Goal: Browse casually: Explore the website without a specific task or goal

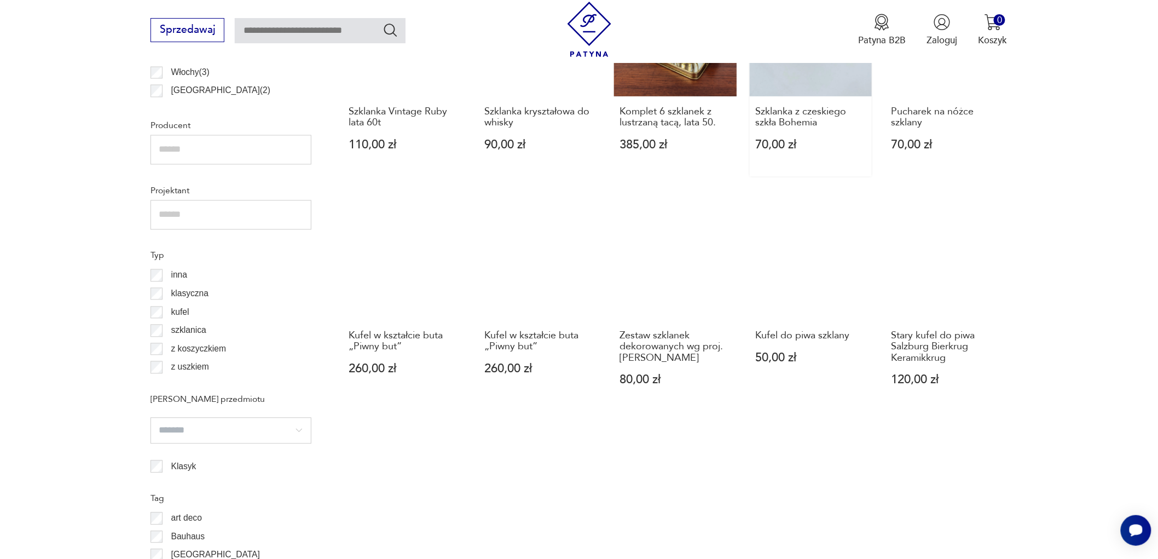
scroll to position [643, 0]
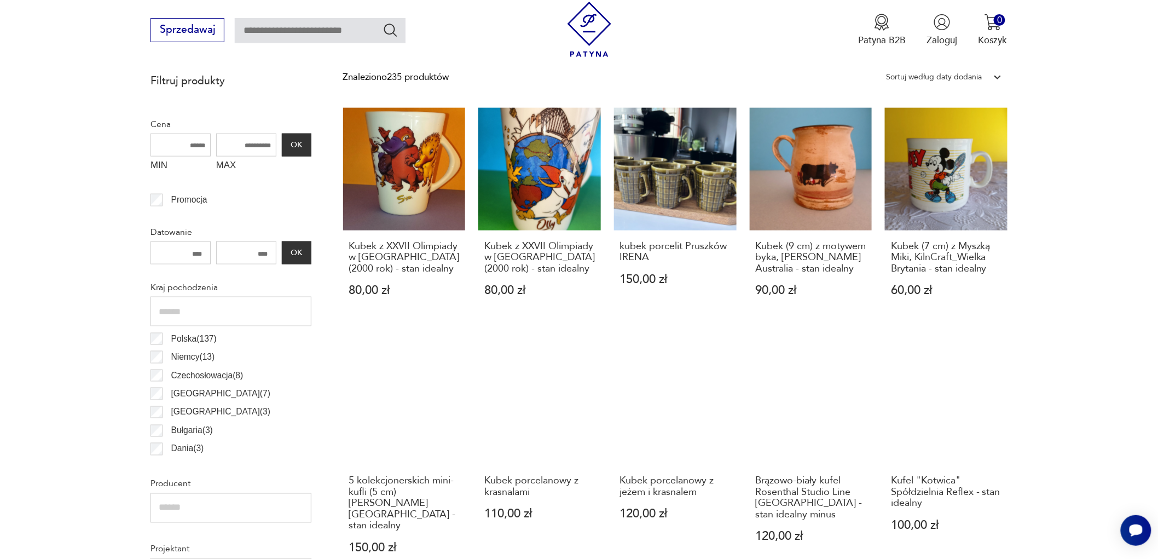
scroll to position [461, 0]
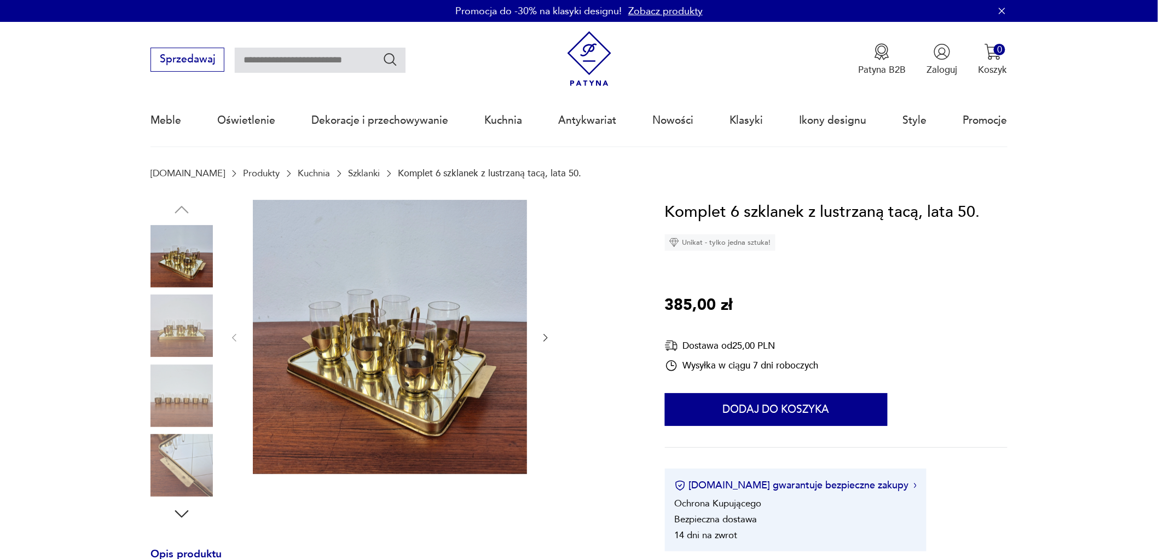
click at [407, 358] on img at bounding box center [390, 337] width 274 height 274
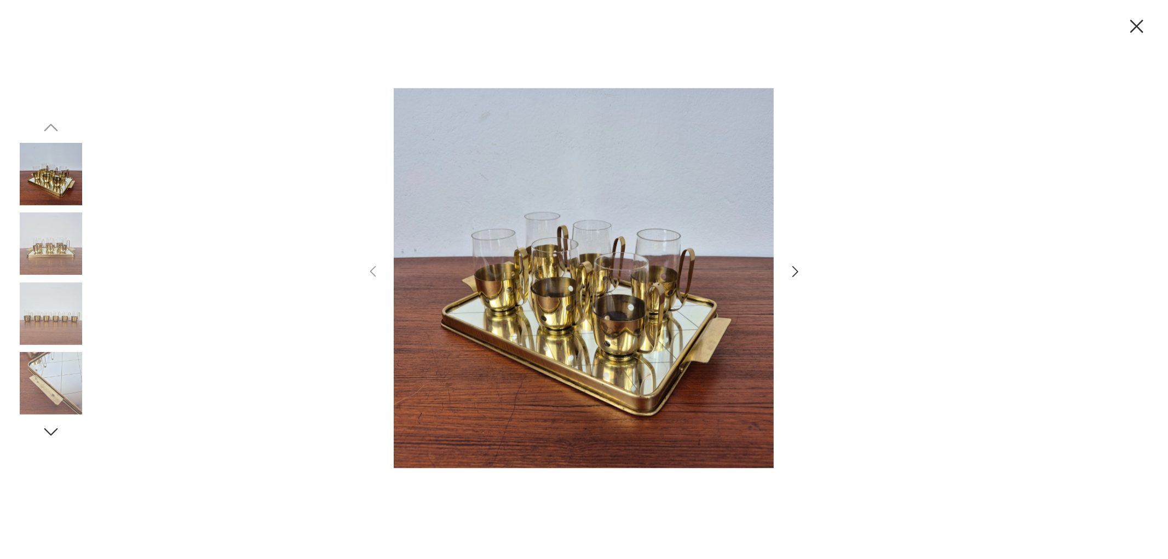
click at [588, 308] on img at bounding box center [584, 278] width 380 height 447
drag, startPoint x: 1139, startPoint y: 28, endPoint x: 1086, endPoint y: 36, distance: 53.7
click at [1139, 27] on icon "button" at bounding box center [1136, 26] width 23 height 23
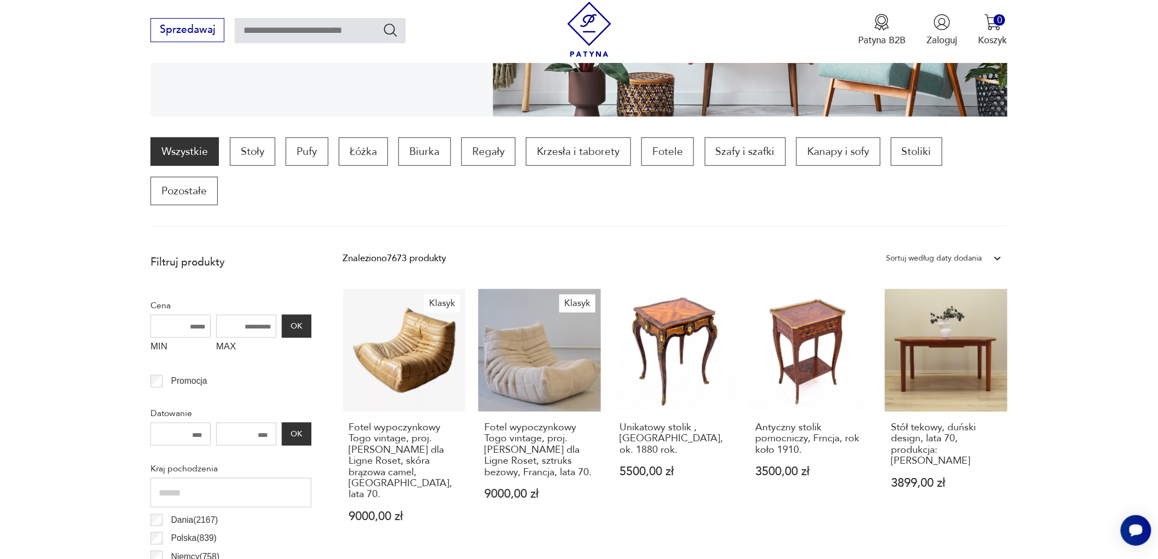
scroll to position [278, 0]
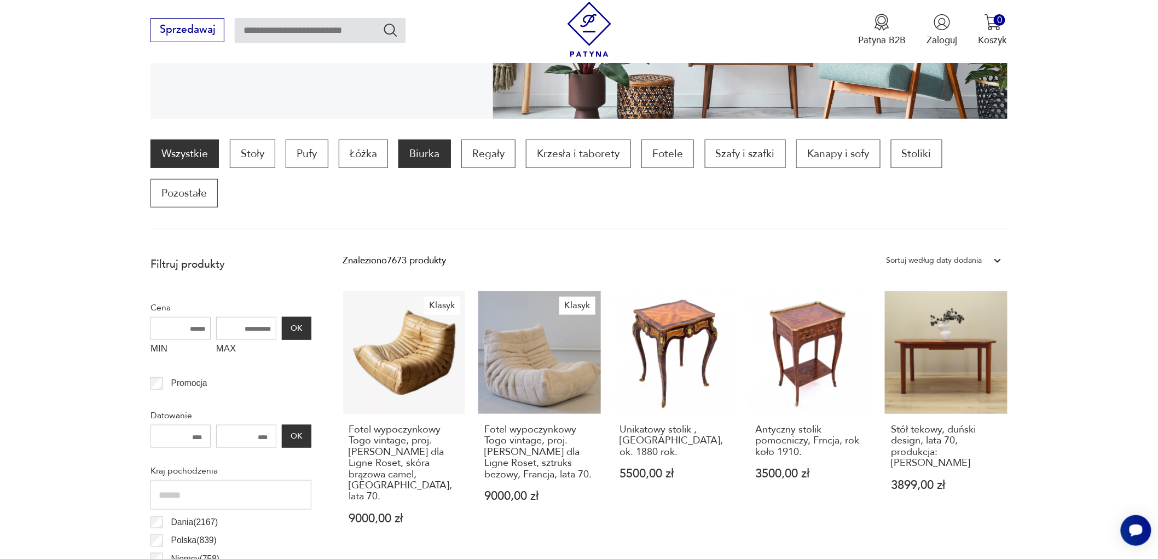
click at [419, 153] on p "Biurka" at bounding box center [425, 154] width 52 height 28
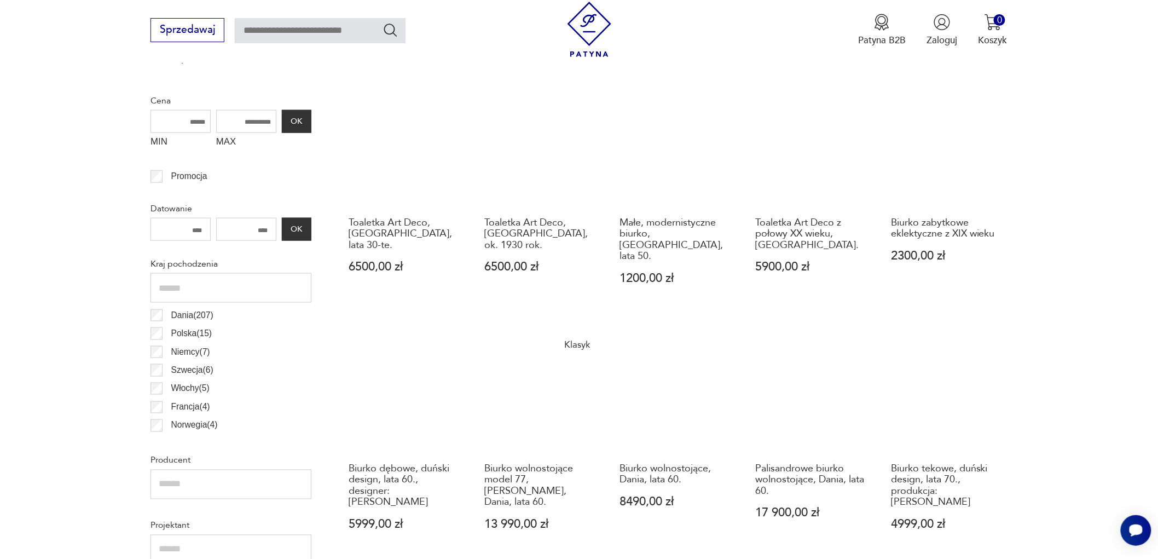
scroll to position [303, 0]
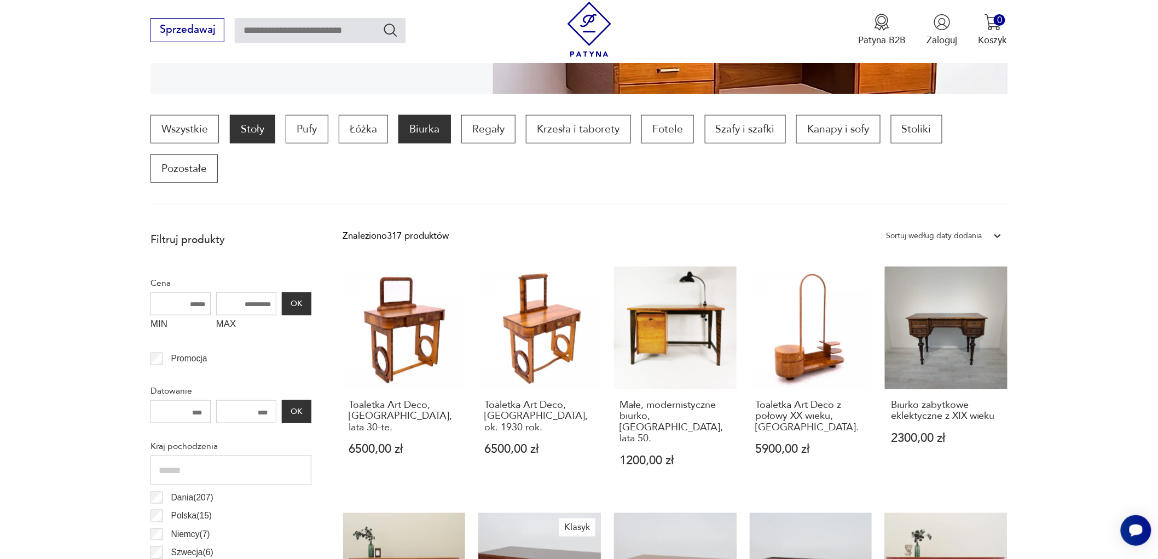
click at [247, 131] on p "Stoły" at bounding box center [252, 129] width 45 height 28
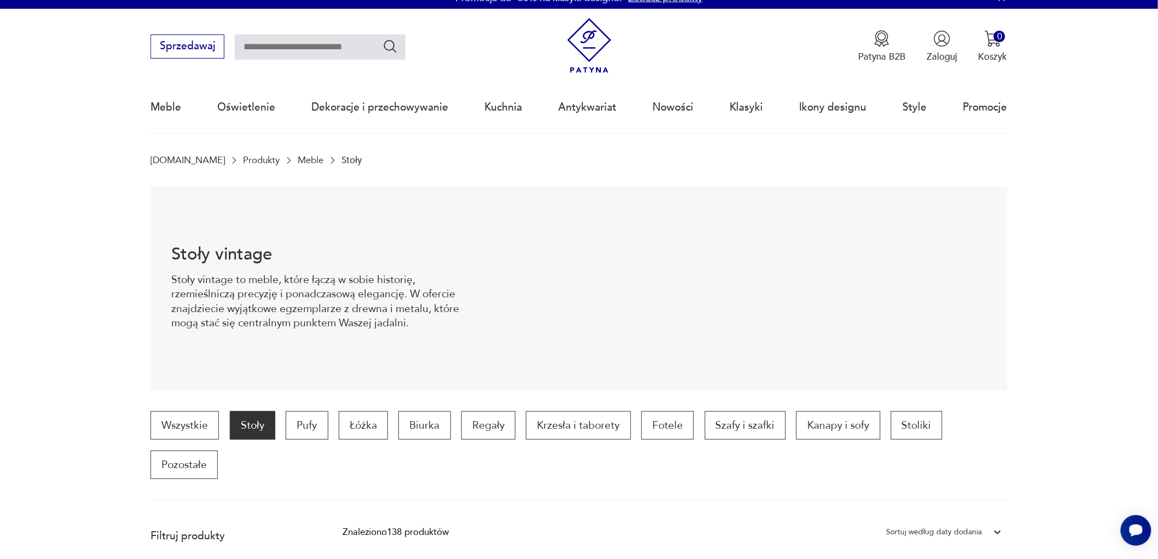
scroll to position [5, 0]
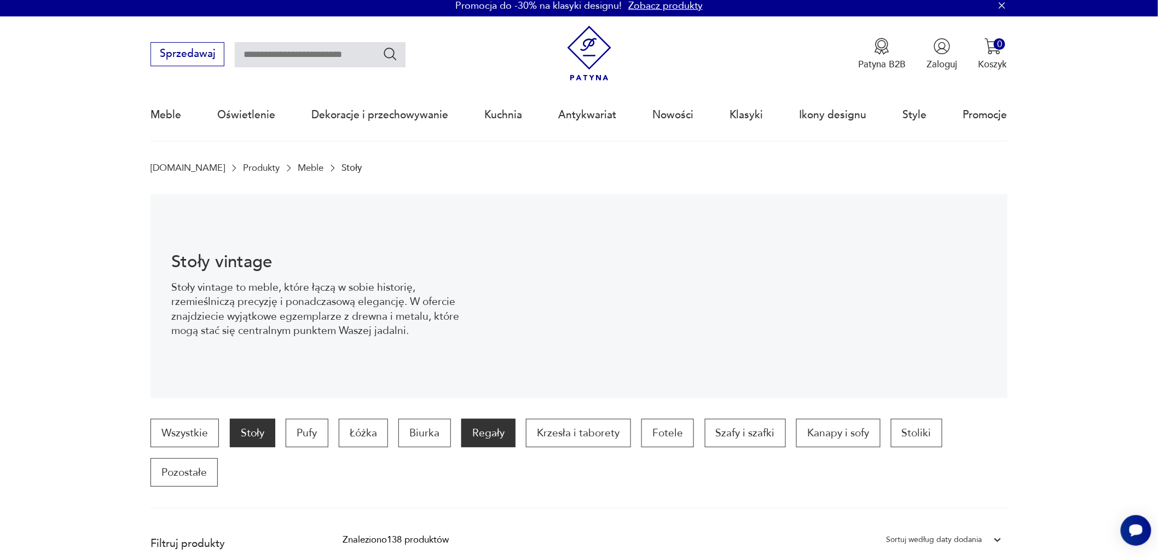
click at [478, 437] on p "Regały" at bounding box center [489, 433] width 54 height 28
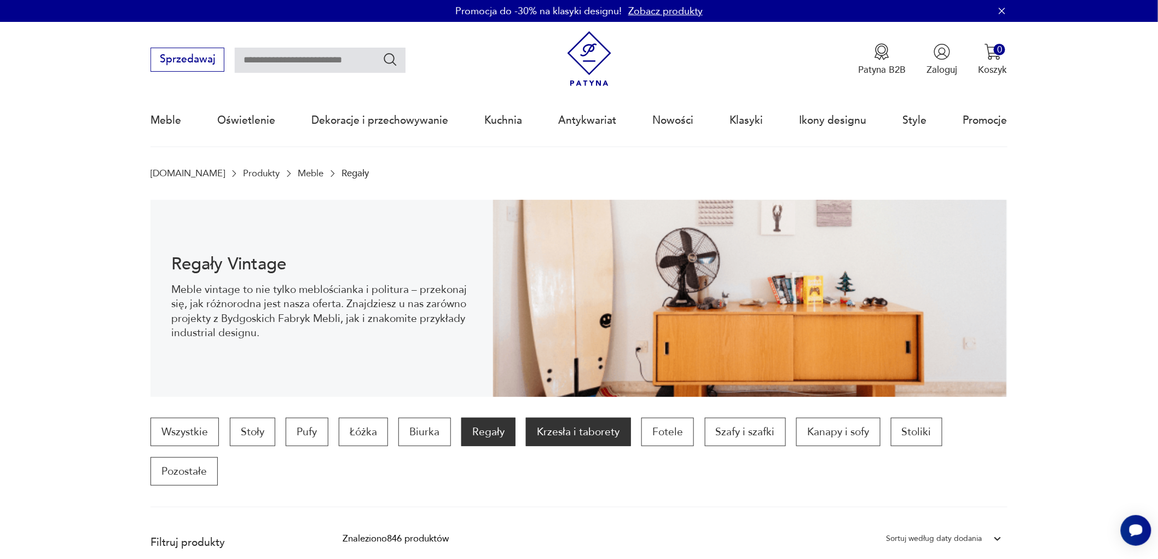
click at [570, 434] on p "Krzesła i taborety" at bounding box center [578, 432] width 105 height 28
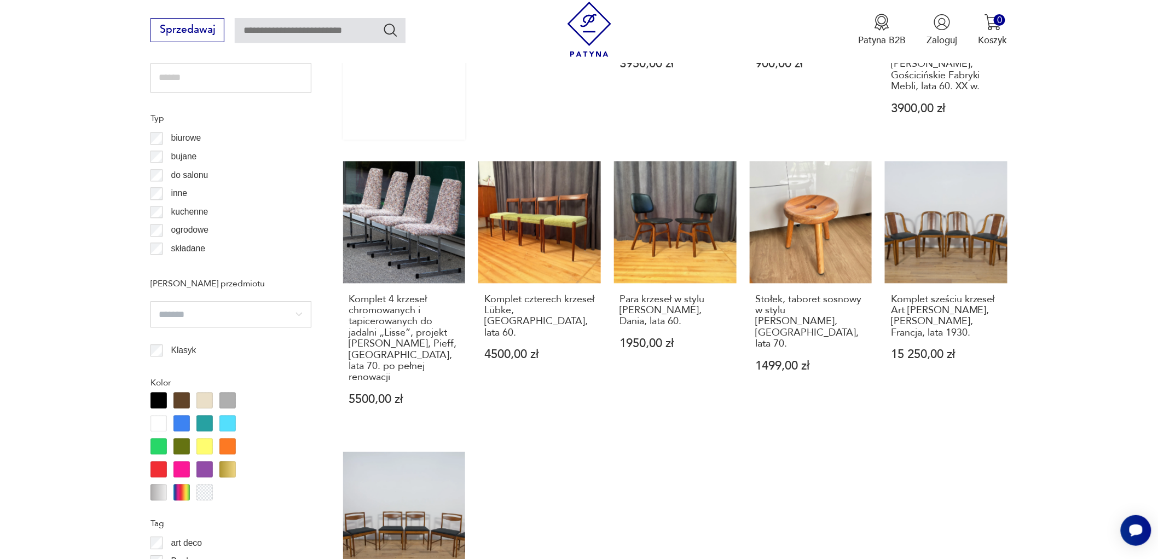
scroll to position [729, 0]
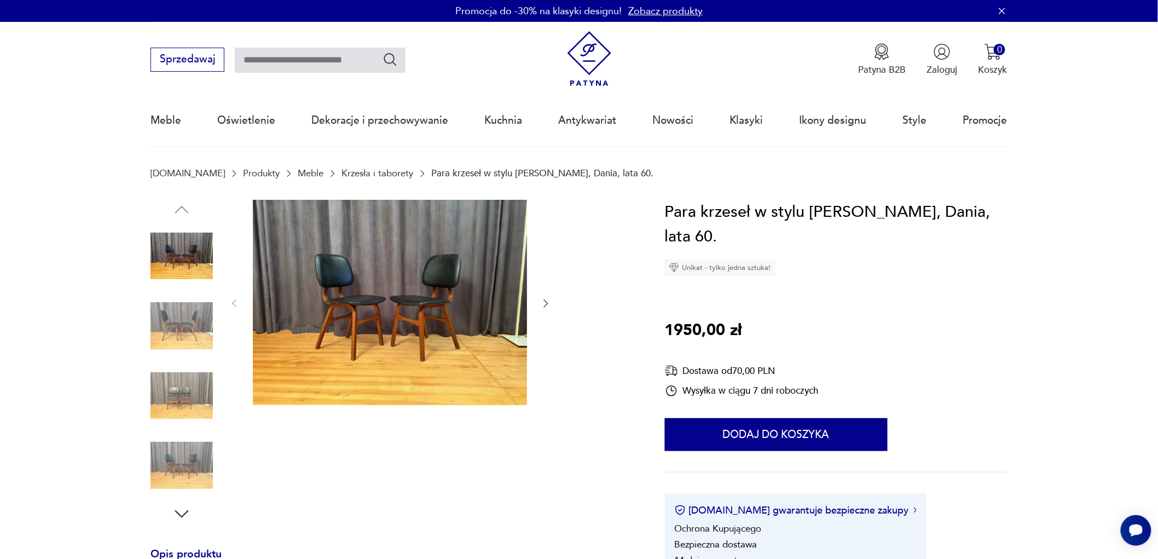
click at [370, 321] on img at bounding box center [390, 303] width 274 height 206
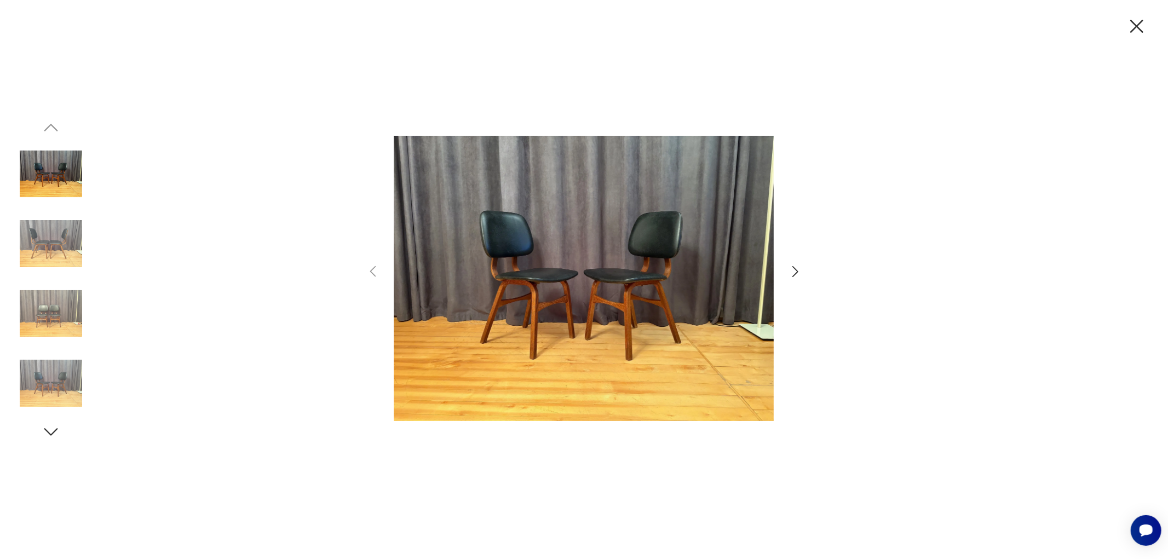
click at [796, 272] on icon "button" at bounding box center [795, 272] width 16 height 16
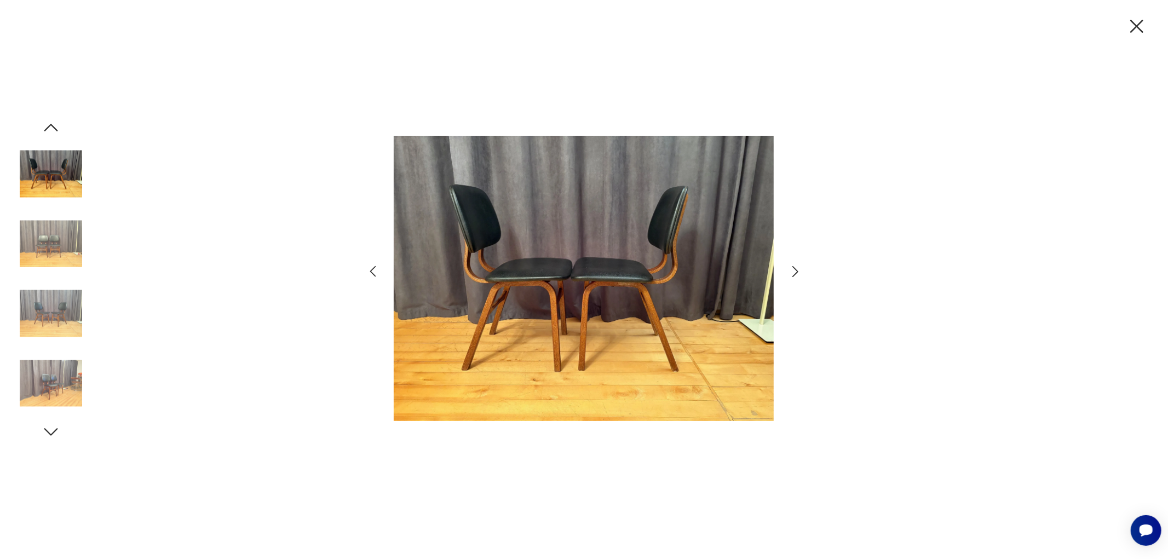
click at [795, 274] on icon "button" at bounding box center [795, 271] width 6 height 11
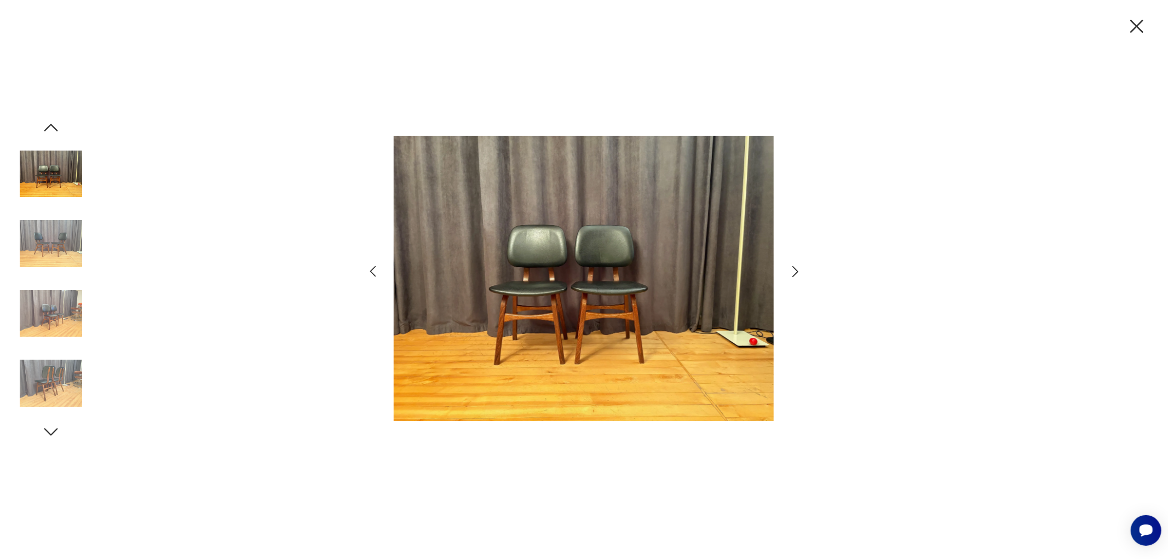
click at [795, 270] on icon "button" at bounding box center [795, 272] width 16 height 16
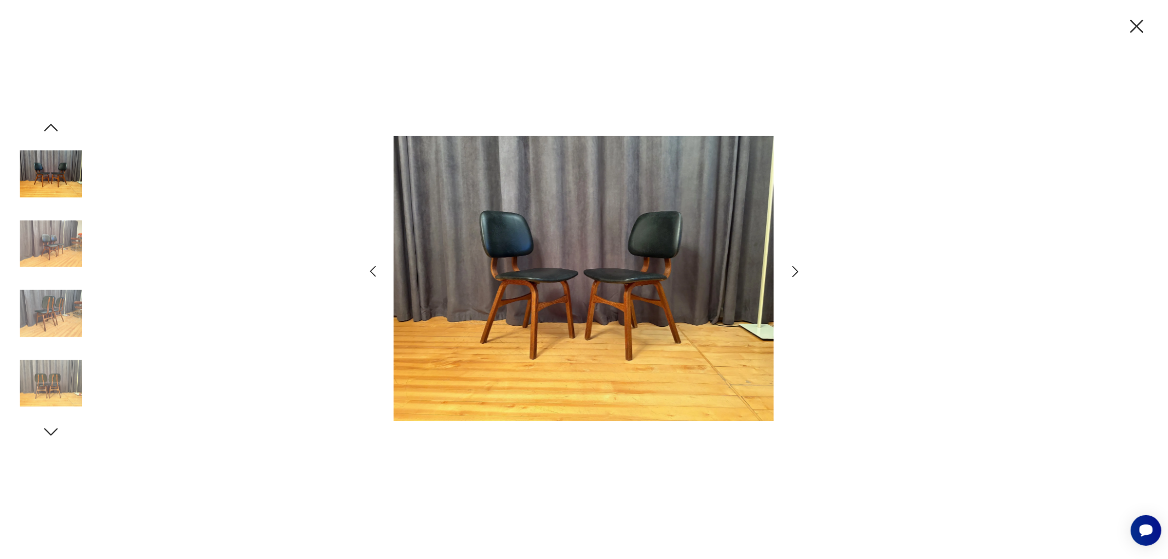
drag, startPoint x: 1134, startPoint y: 31, endPoint x: 1105, endPoint y: 136, distance: 108.7
click at [1133, 31] on icon "button" at bounding box center [1136, 26] width 23 height 23
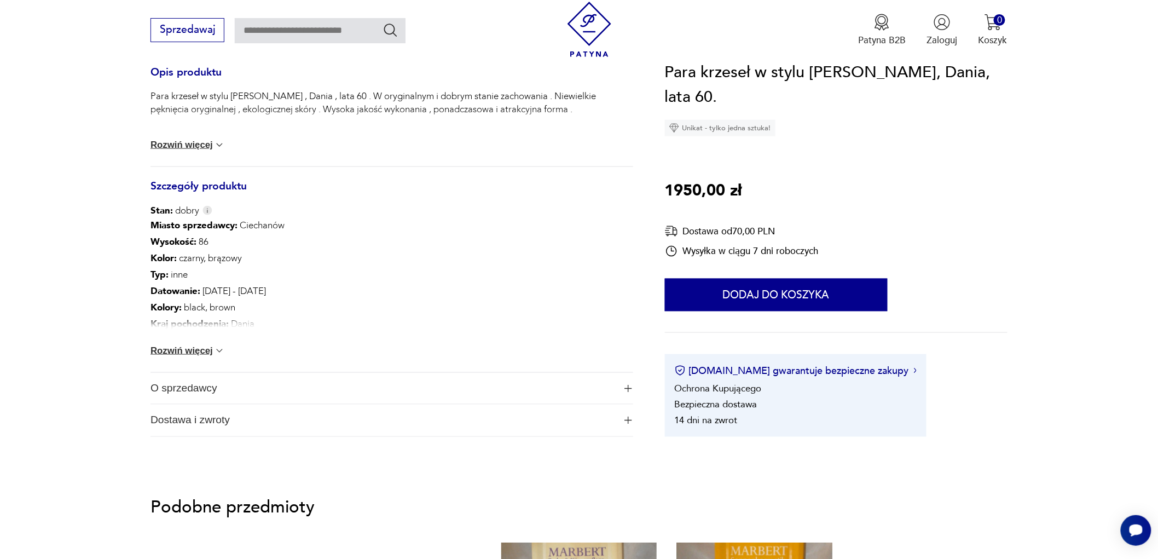
scroll to position [486, 0]
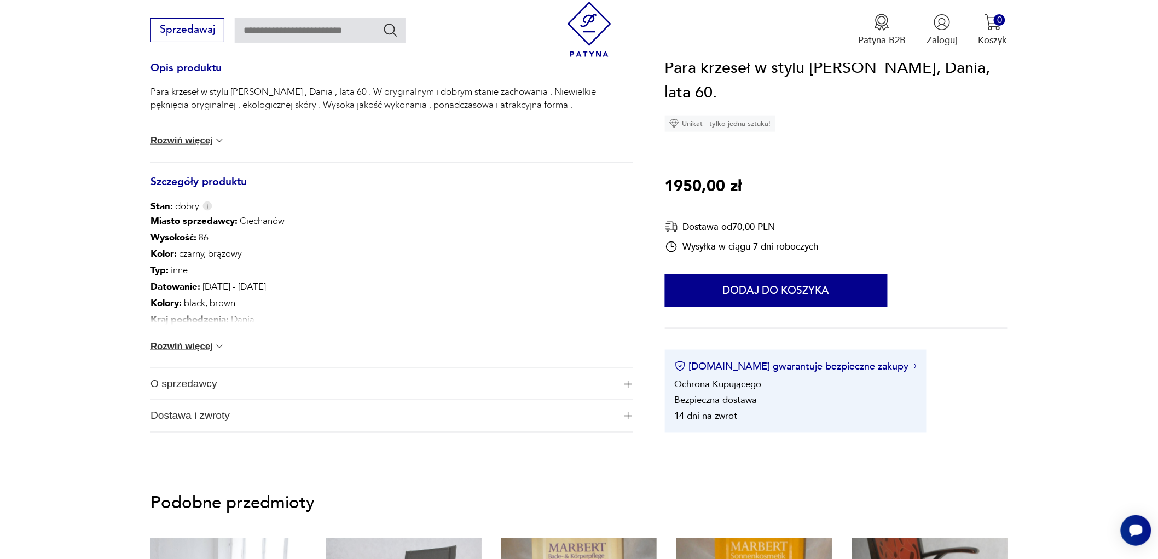
click at [185, 343] on button "Rozwiń więcej" at bounding box center [188, 346] width 74 height 11
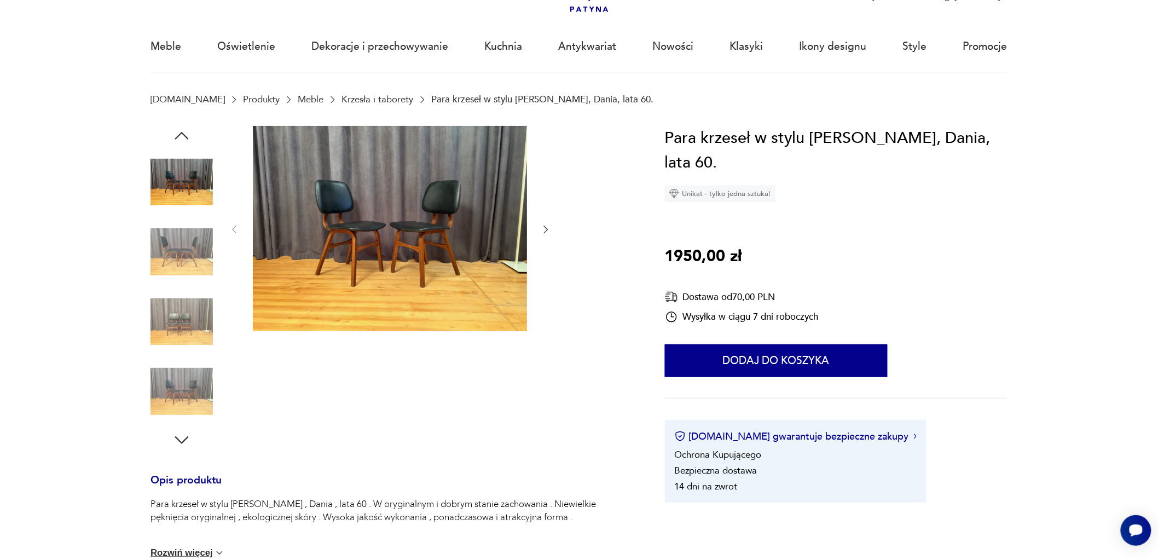
scroll to position [0, 0]
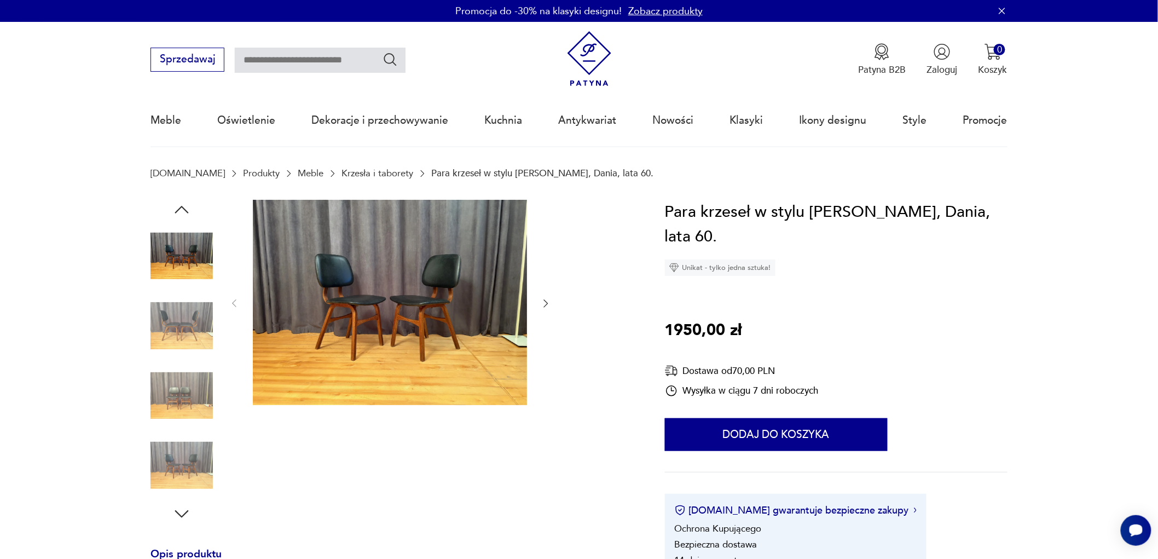
click at [182, 391] on img at bounding box center [182, 396] width 62 height 62
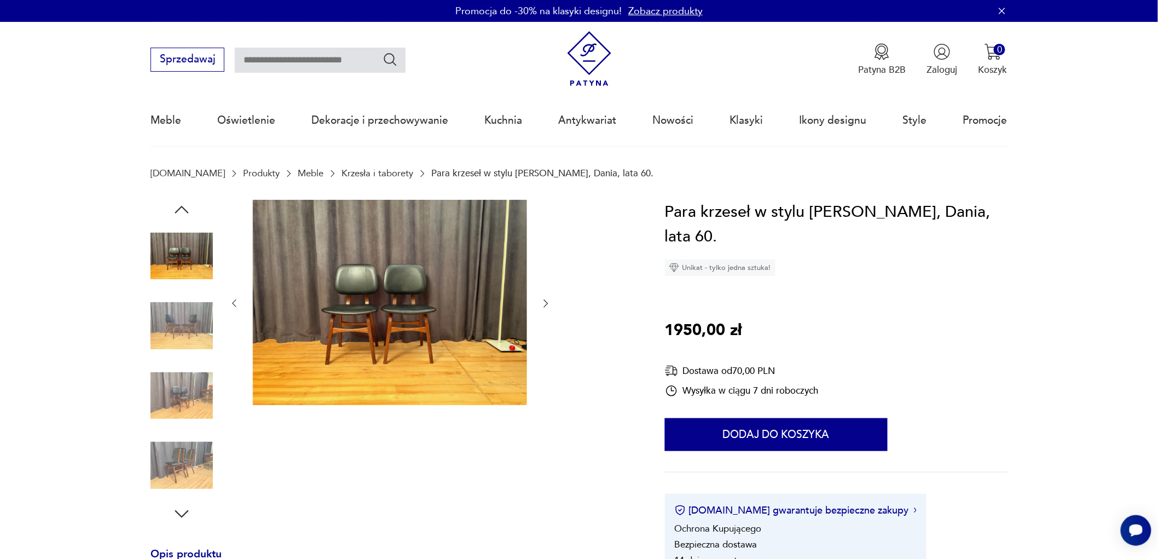
click at [178, 467] on img at bounding box center [182, 465] width 62 height 62
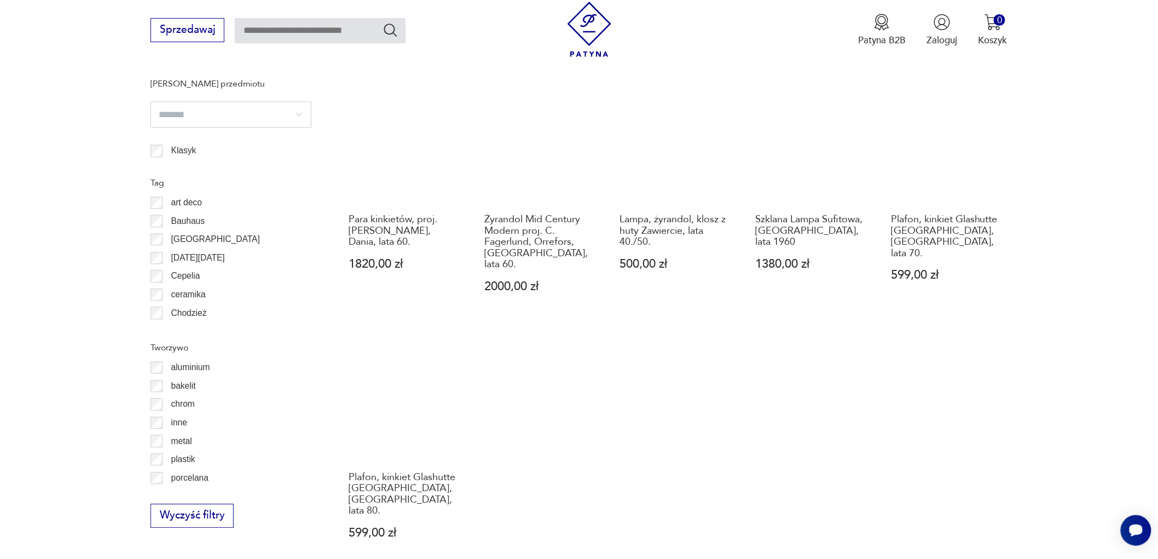
scroll to position [1115, 0]
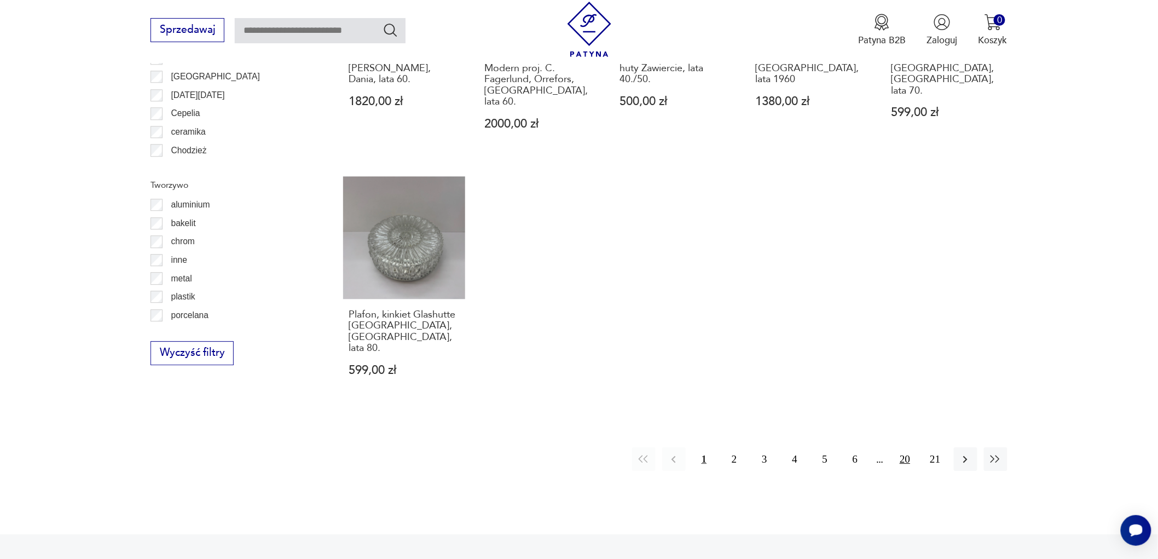
click at [904, 447] on button "20" at bounding box center [905, 459] width 24 height 24
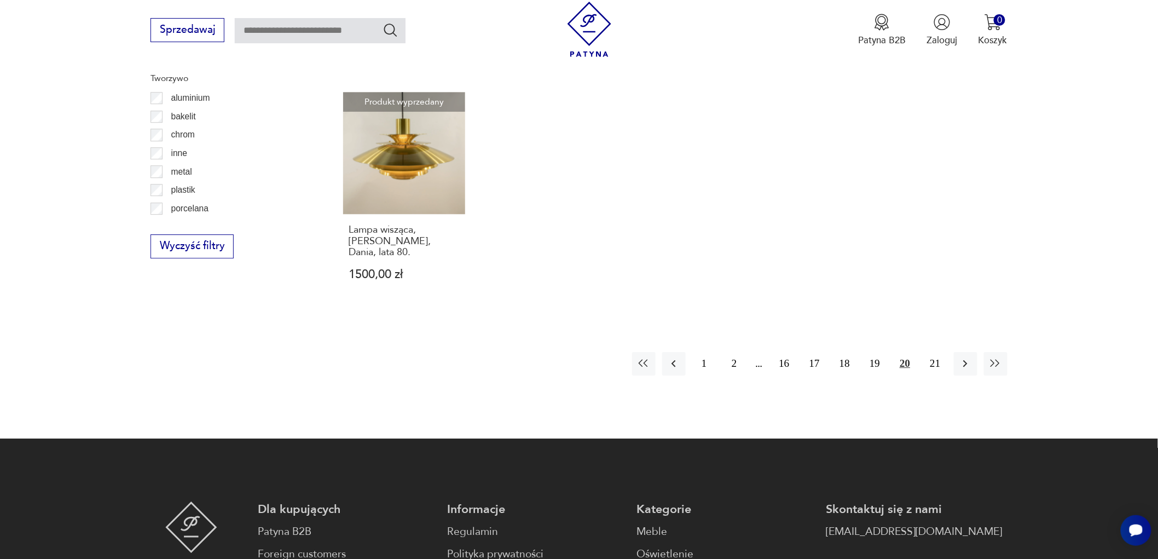
scroll to position [1237, 0]
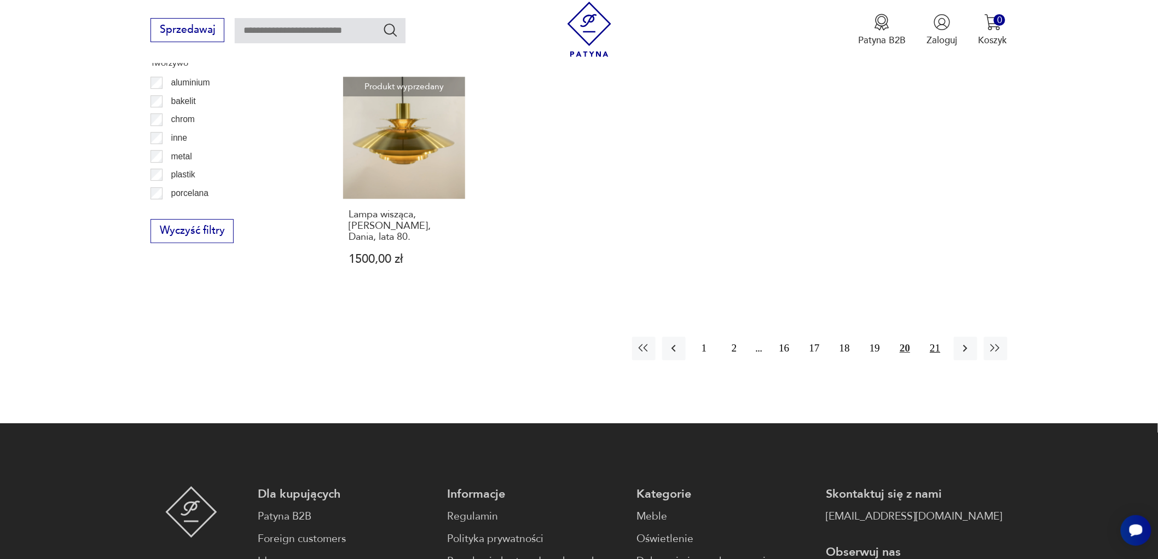
click at [936, 337] on button "21" at bounding box center [936, 349] width 24 height 24
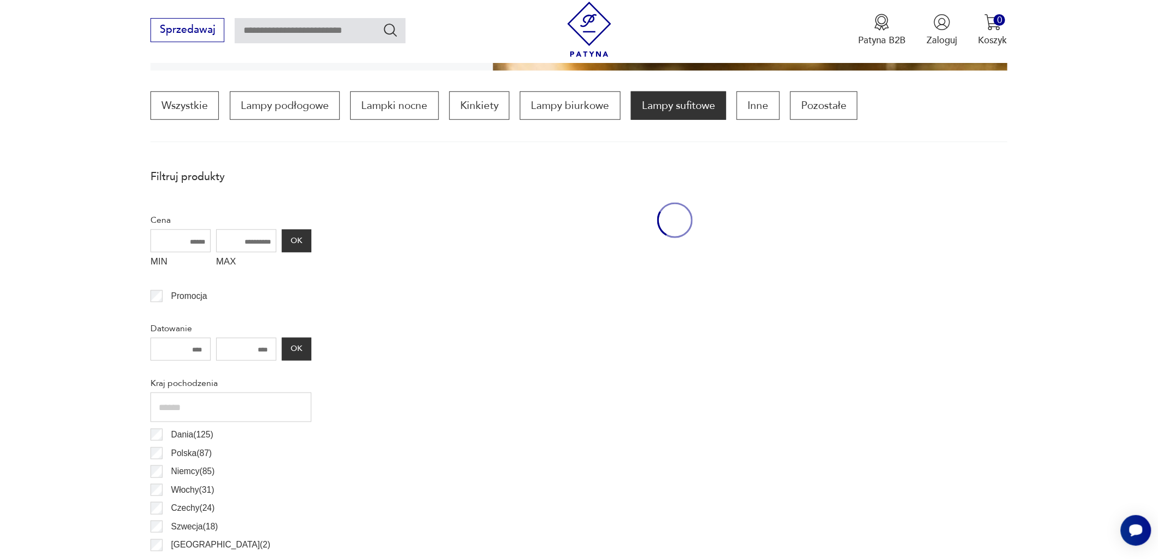
scroll to position [325, 0]
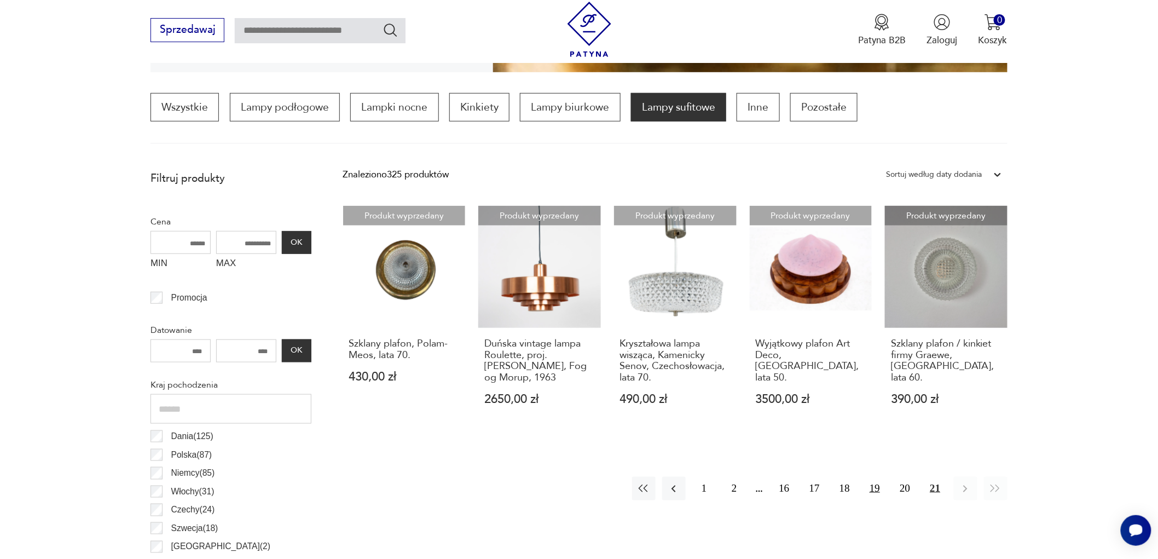
click at [877, 488] on button "19" at bounding box center [875, 489] width 24 height 24
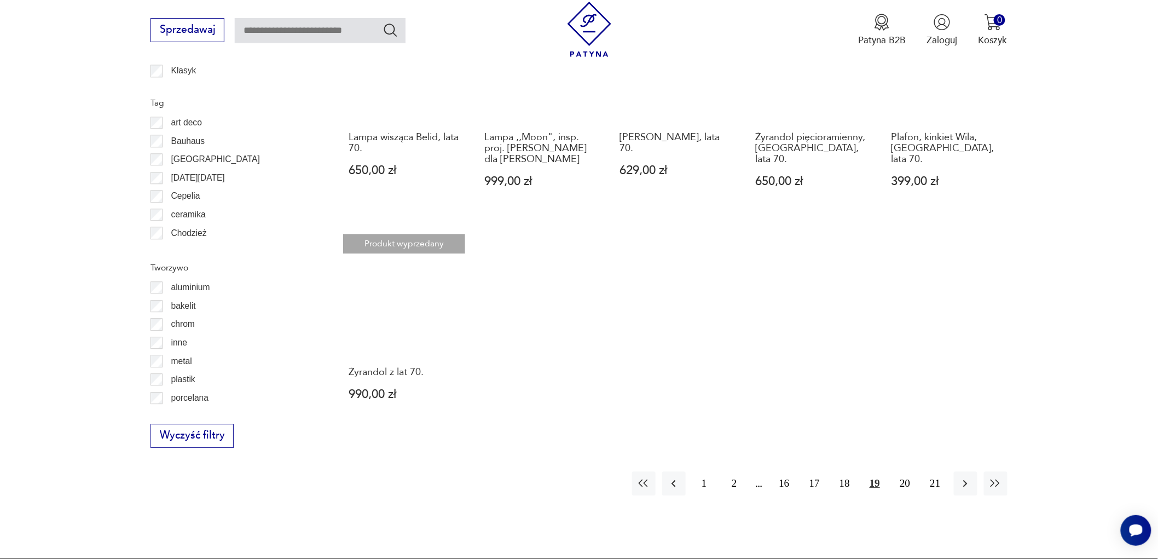
scroll to position [1054, 0]
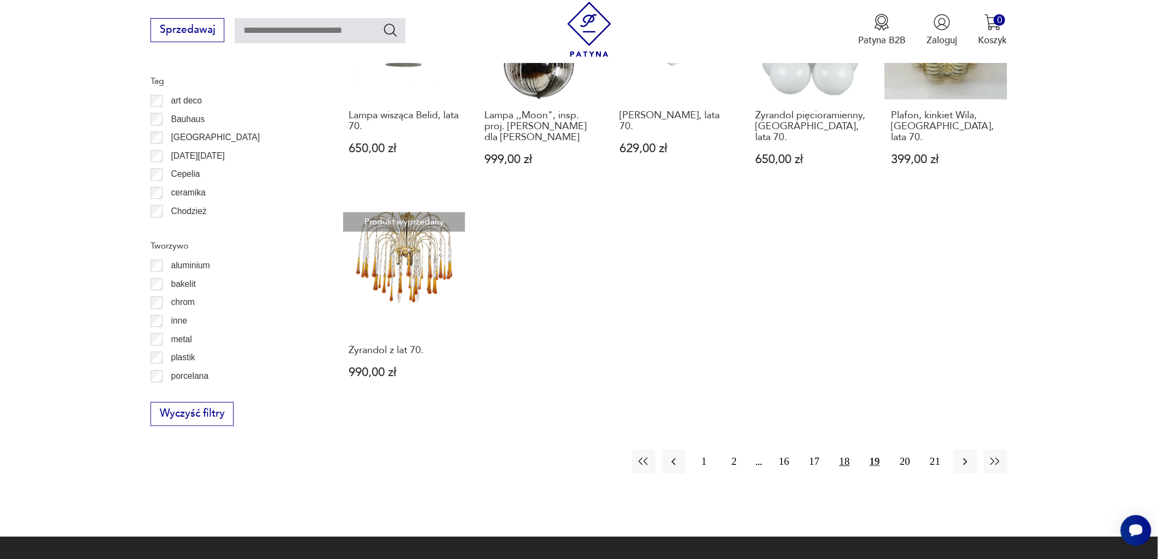
click at [846, 449] on button "18" at bounding box center [845, 461] width 24 height 24
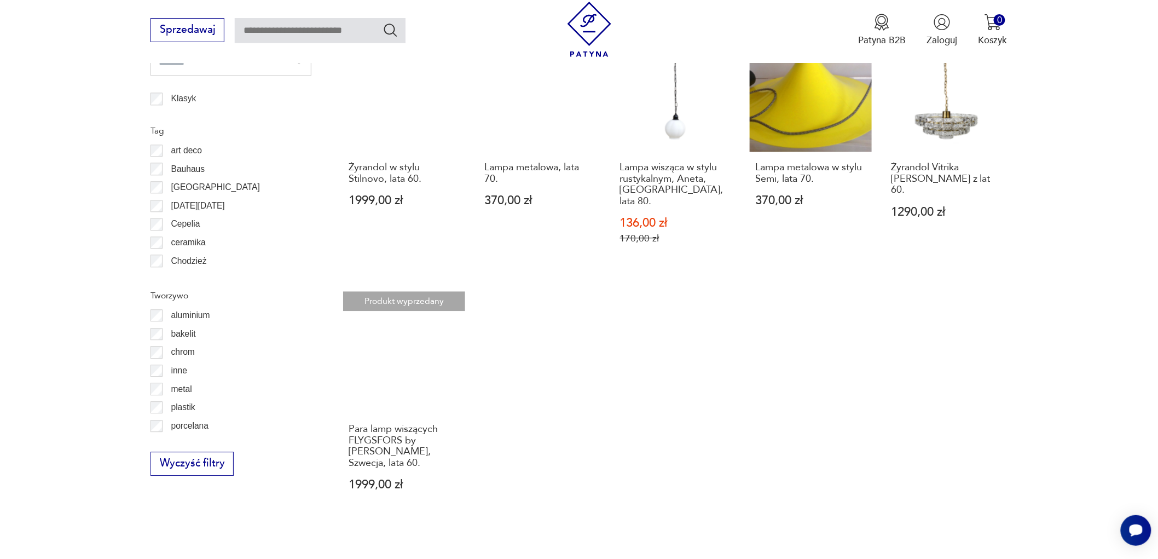
scroll to position [1176, 0]
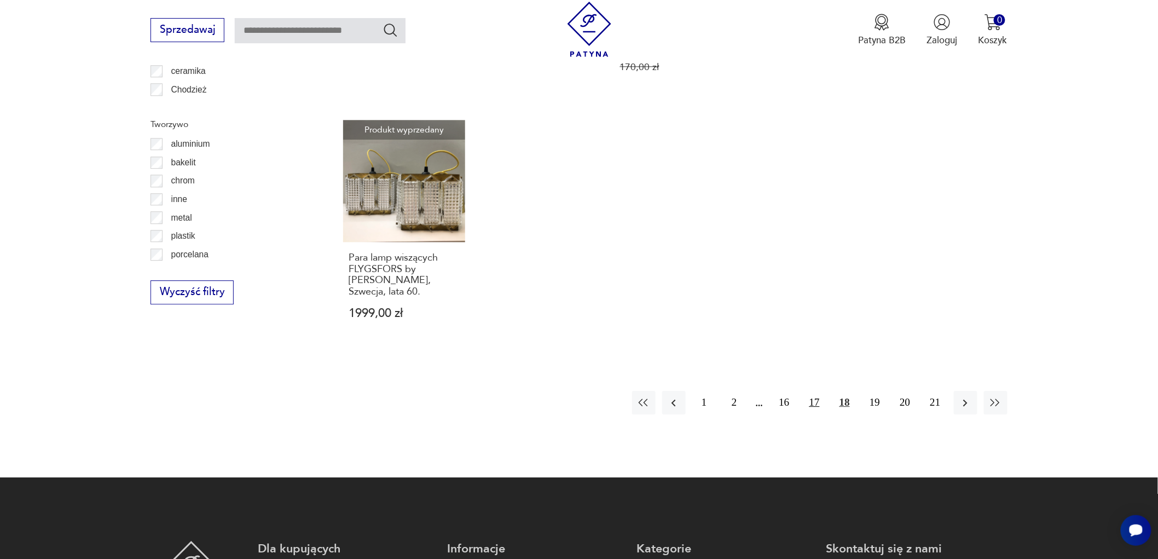
click at [814, 391] on button "17" at bounding box center [815, 403] width 24 height 24
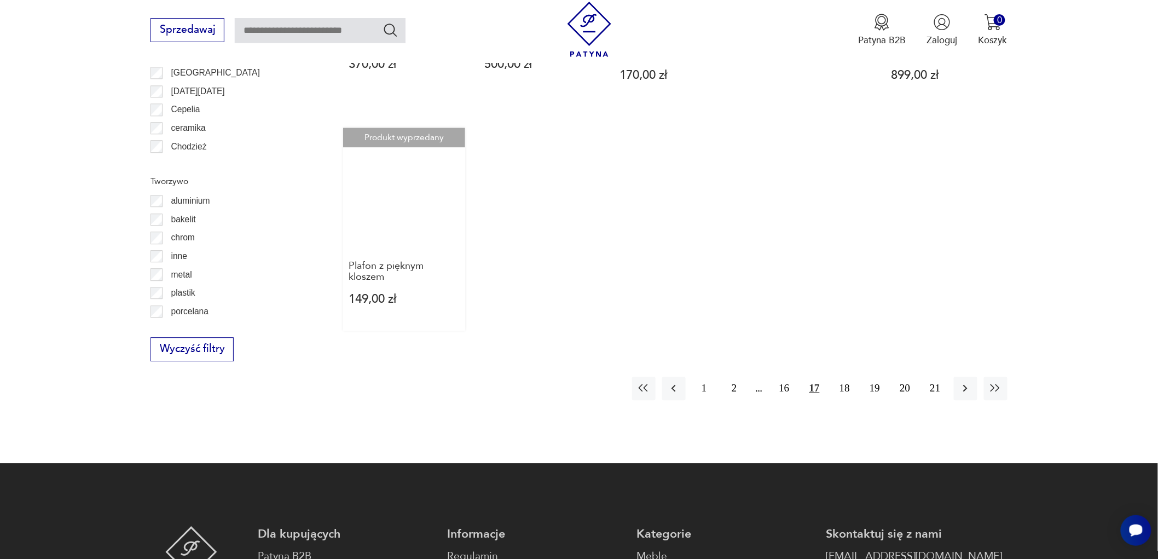
scroll to position [1115, 0]
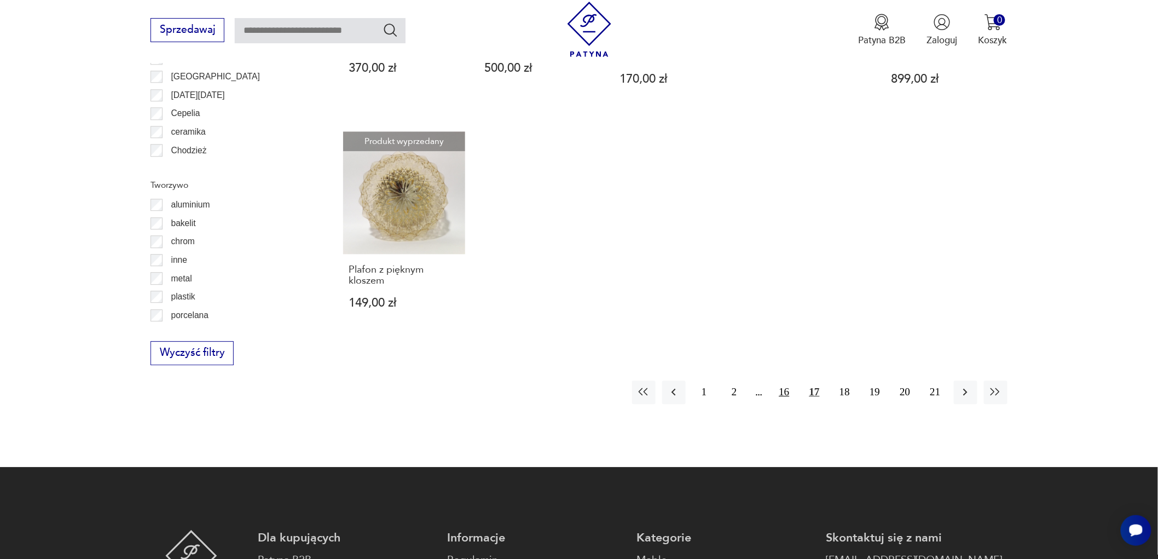
click at [785, 380] on button "16" at bounding box center [784, 392] width 24 height 24
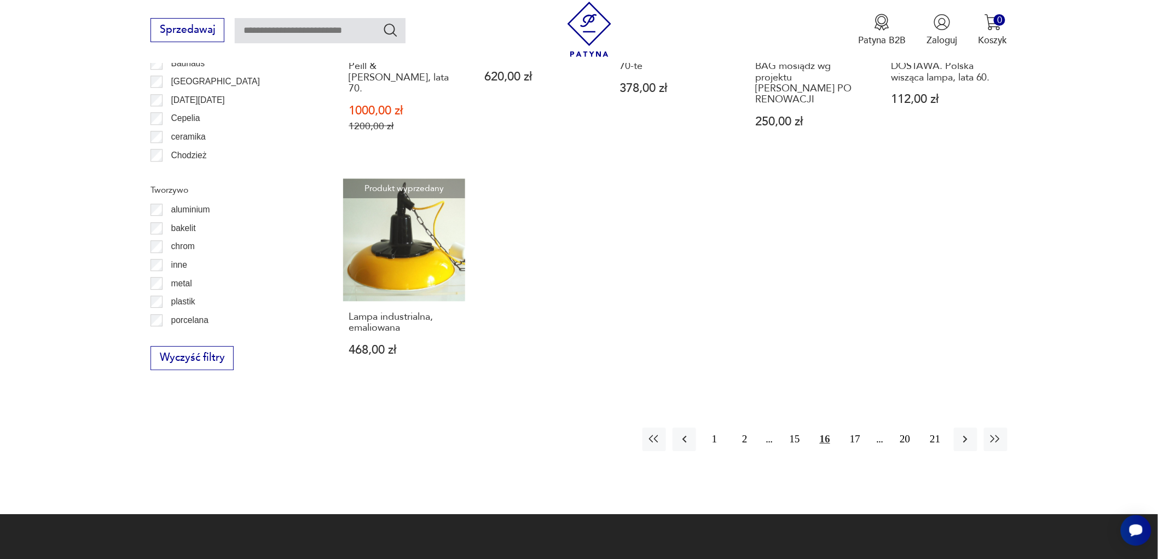
scroll to position [1115, 0]
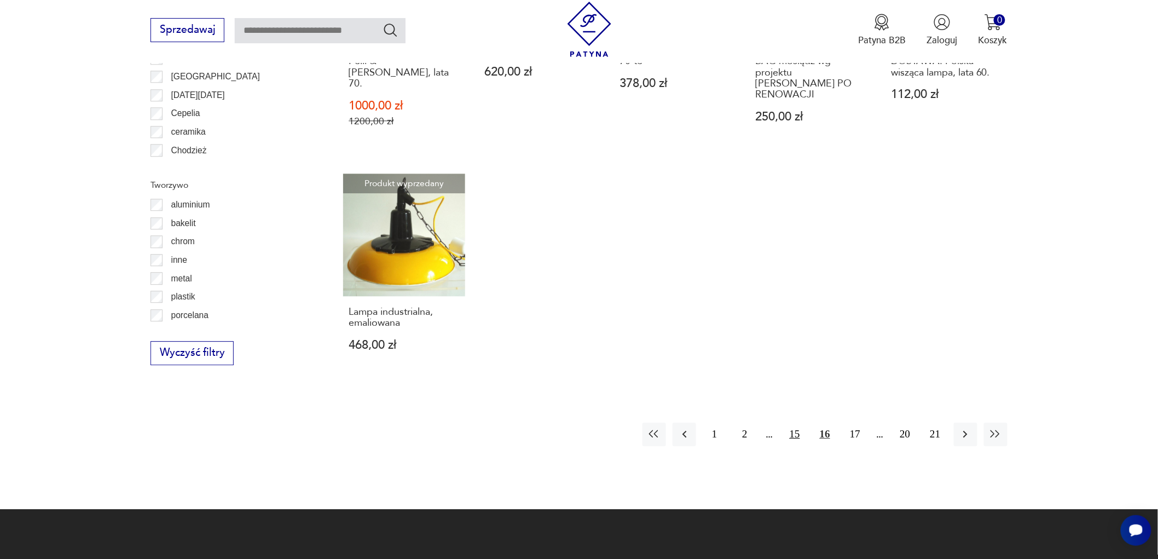
click at [798, 423] on button "15" at bounding box center [795, 435] width 24 height 24
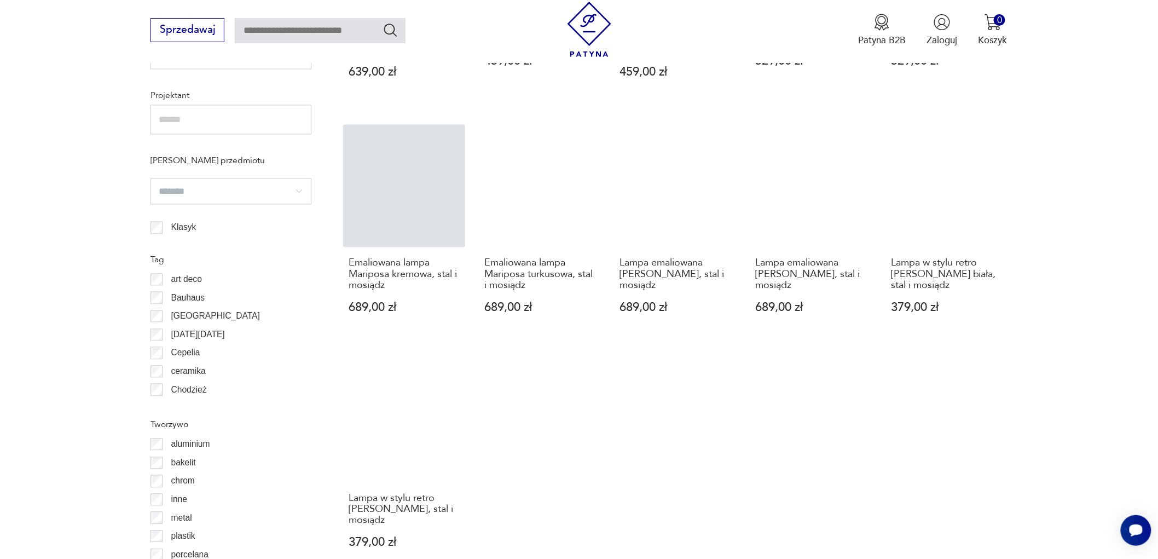
scroll to position [1115, 0]
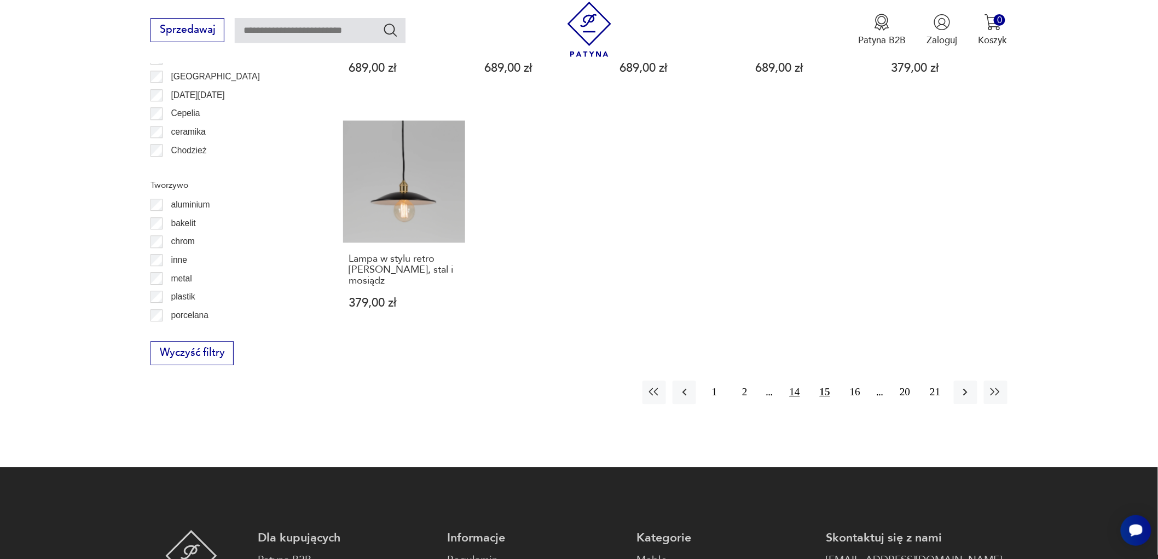
click at [796, 391] on button "14" at bounding box center [795, 392] width 24 height 24
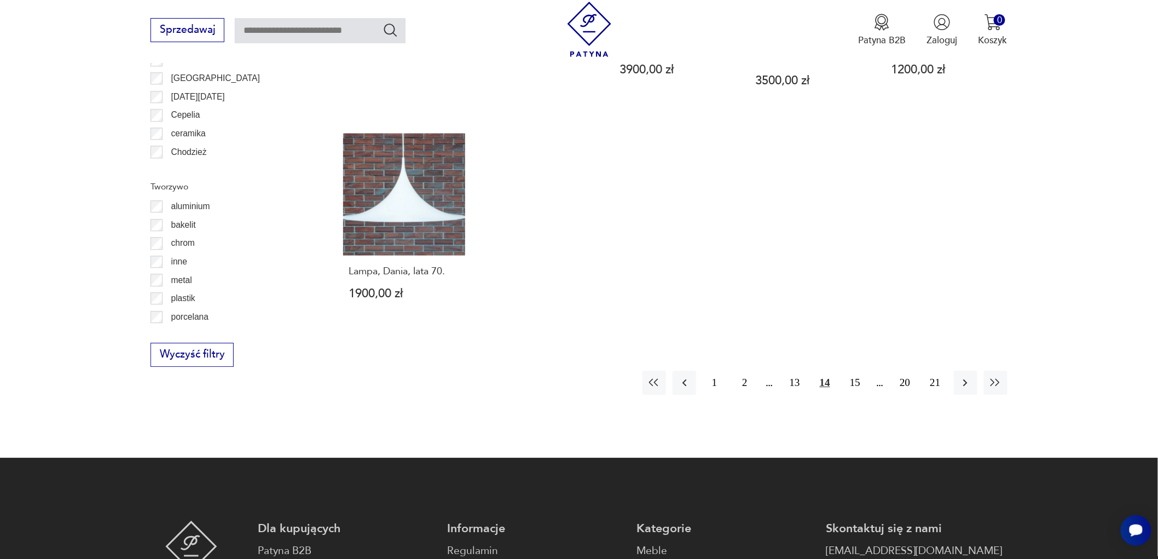
scroll to position [1115, 0]
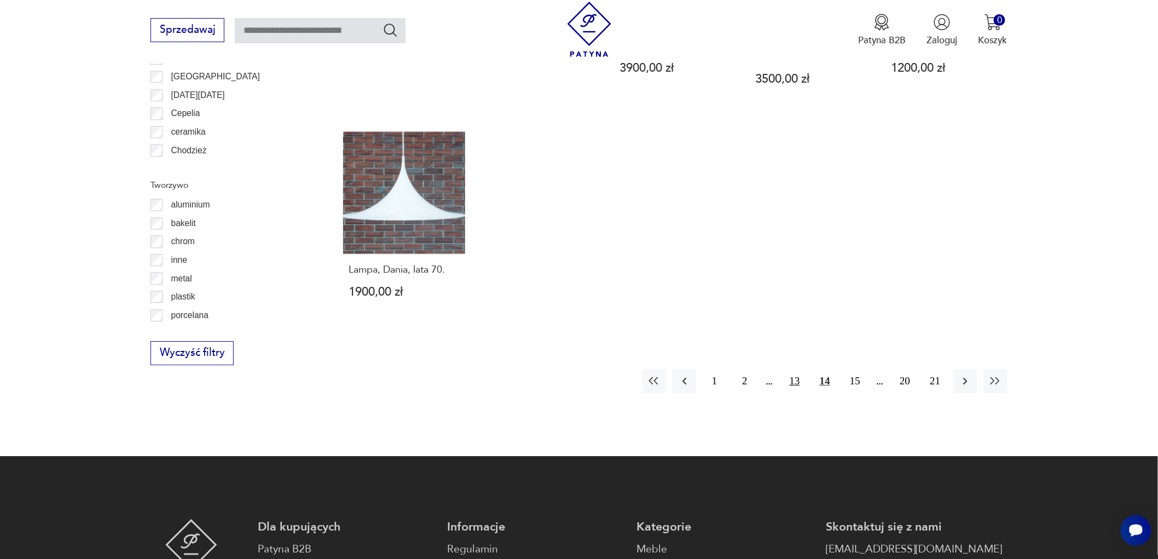
click at [797, 369] on button "13" at bounding box center [795, 381] width 24 height 24
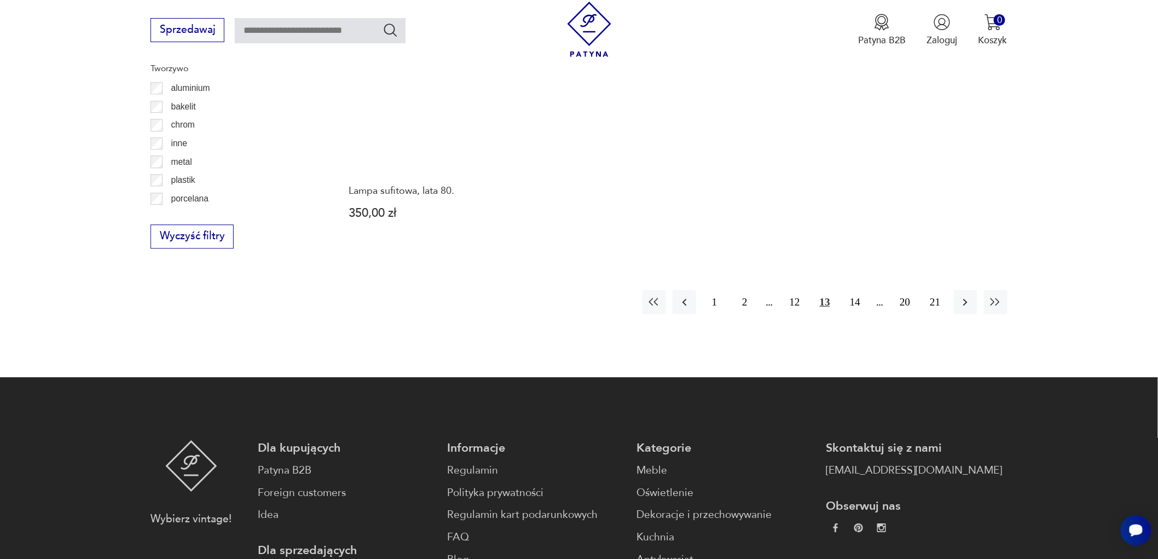
scroll to position [1237, 0]
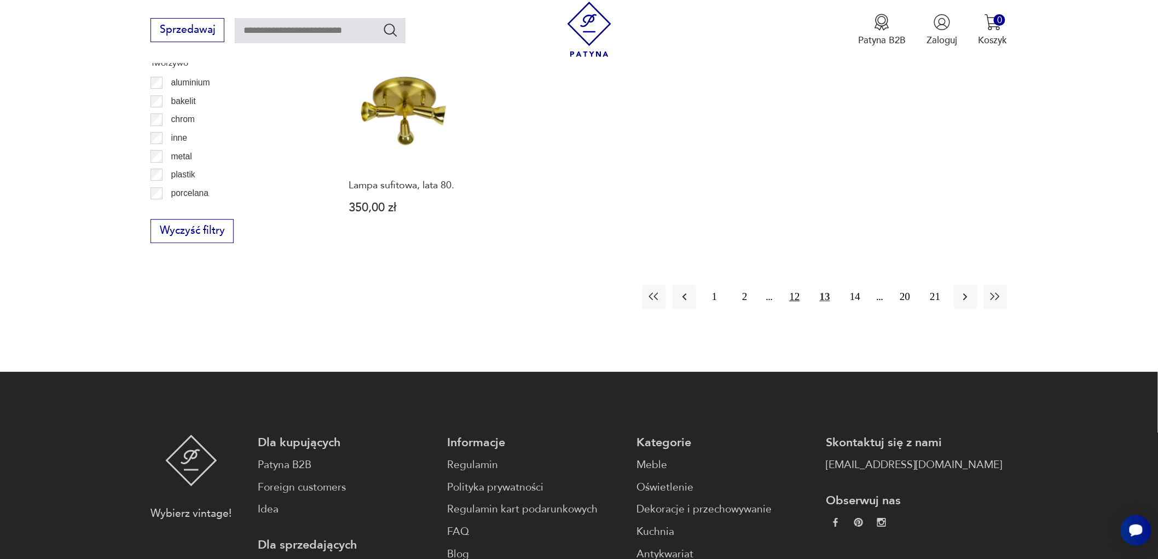
click at [797, 285] on button "12" at bounding box center [795, 297] width 24 height 24
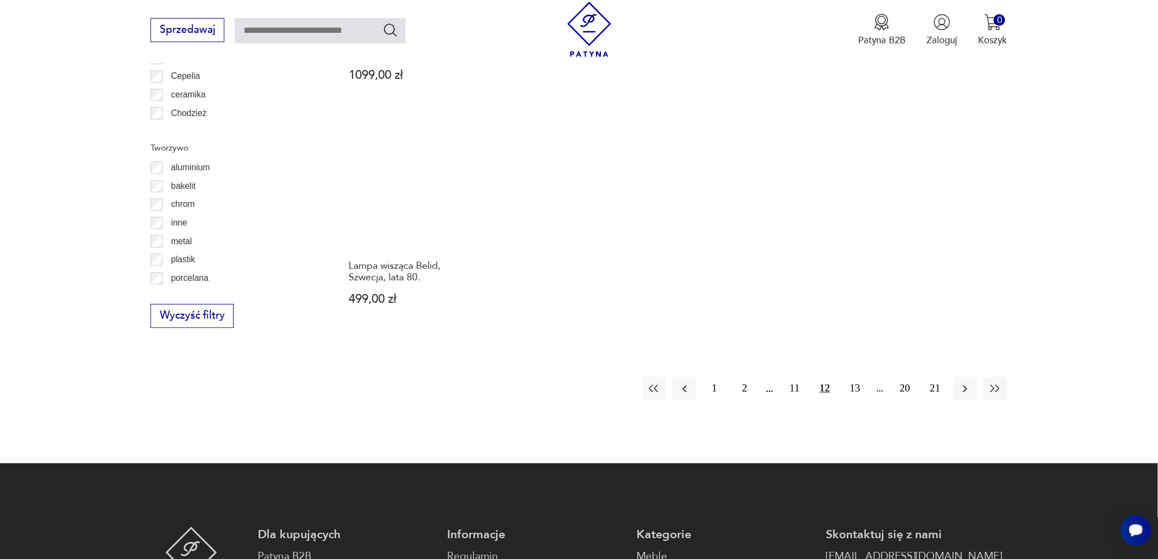
scroll to position [1176, 0]
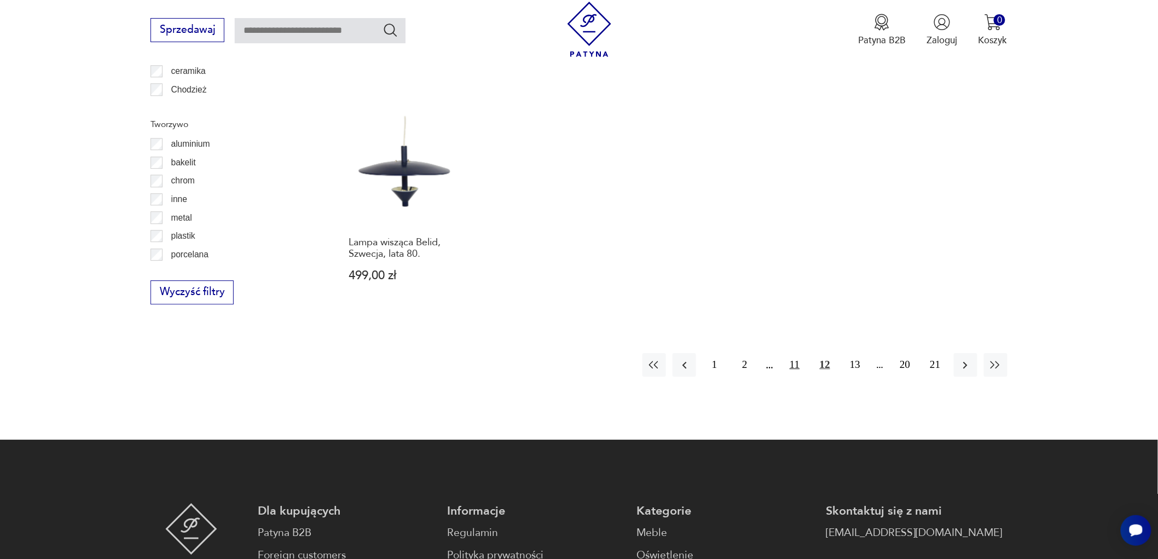
click at [797, 353] on button "11" at bounding box center [795, 365] width 24 height 24
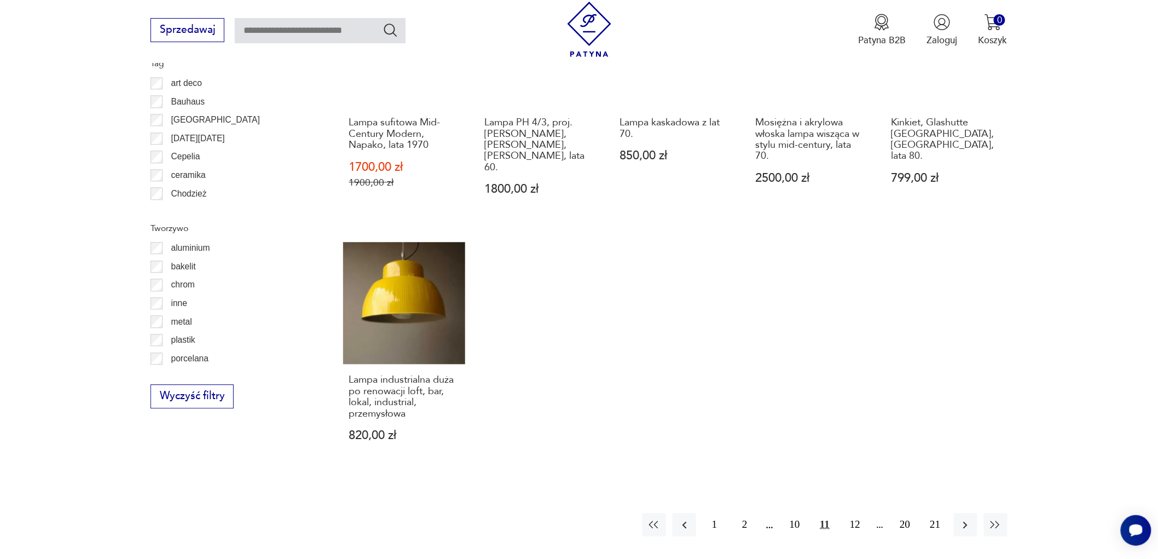
scroll to position [1176, 0]
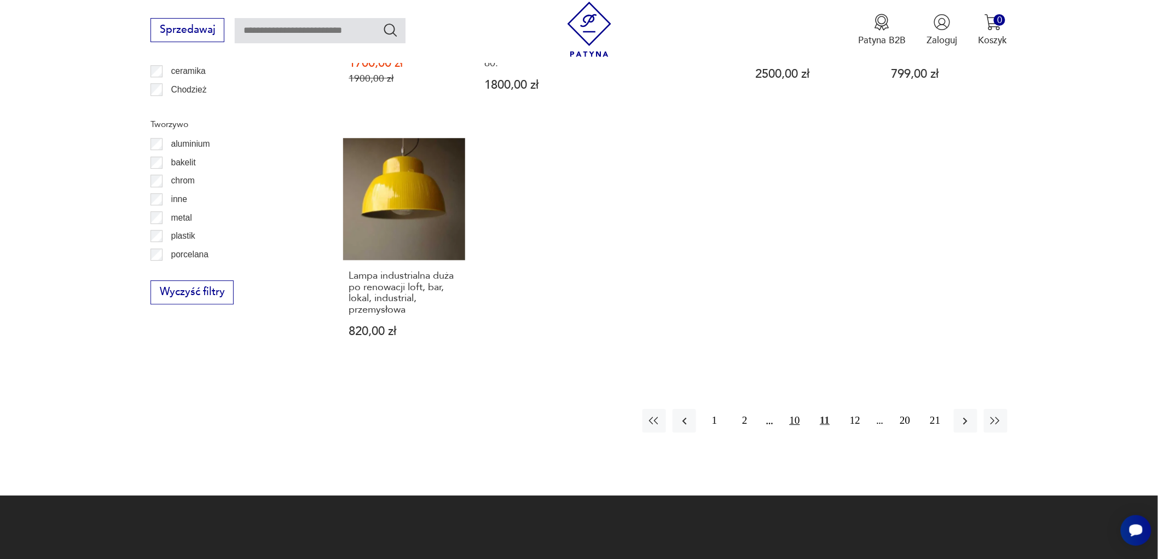
click at [794, 409] on button "10" at bounding box center [795, 421] width 24 height 24
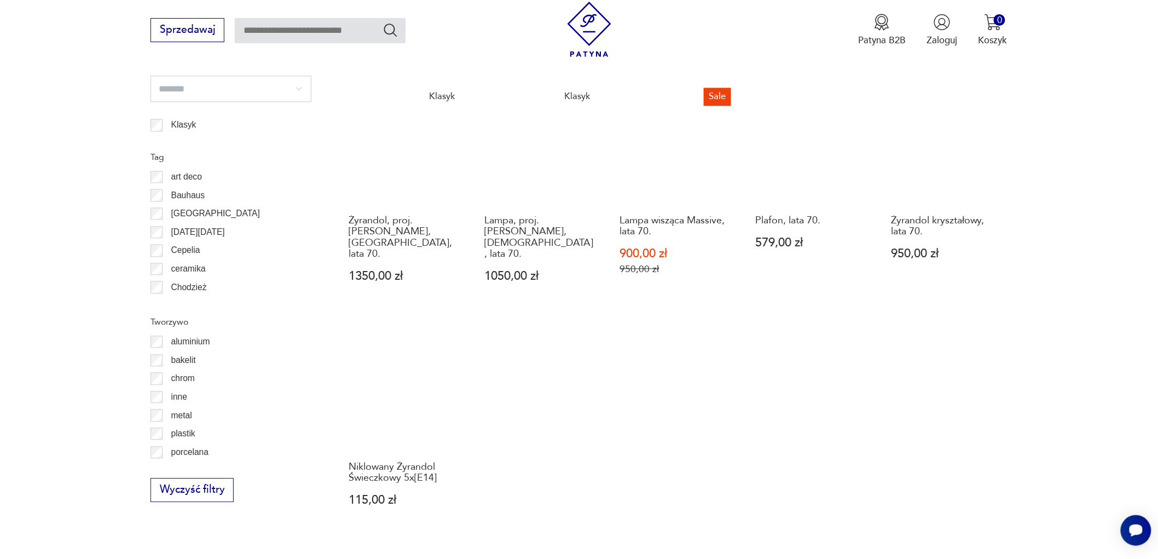
scroll to position [1176, 0]
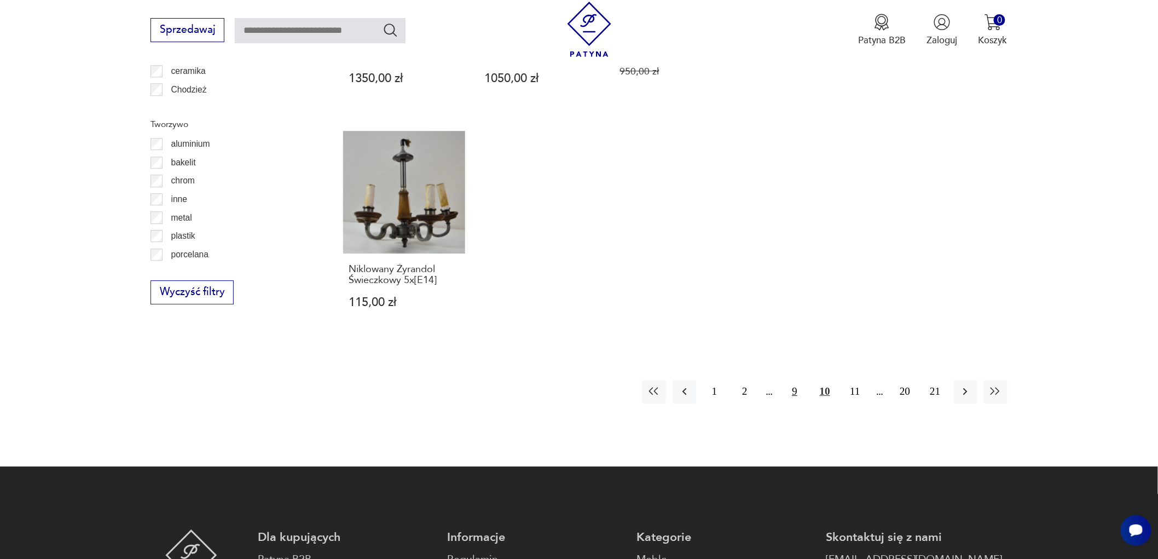
click at [797, 380] on button "9" at bounding box center [795, 392] width 24 height 24
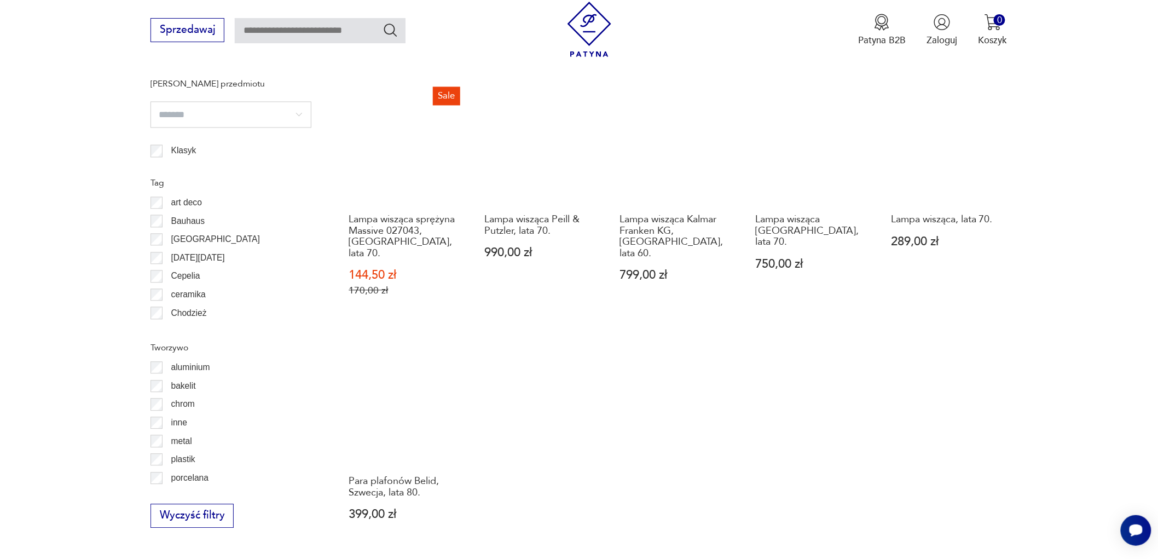
scroll to position [1115, 0]
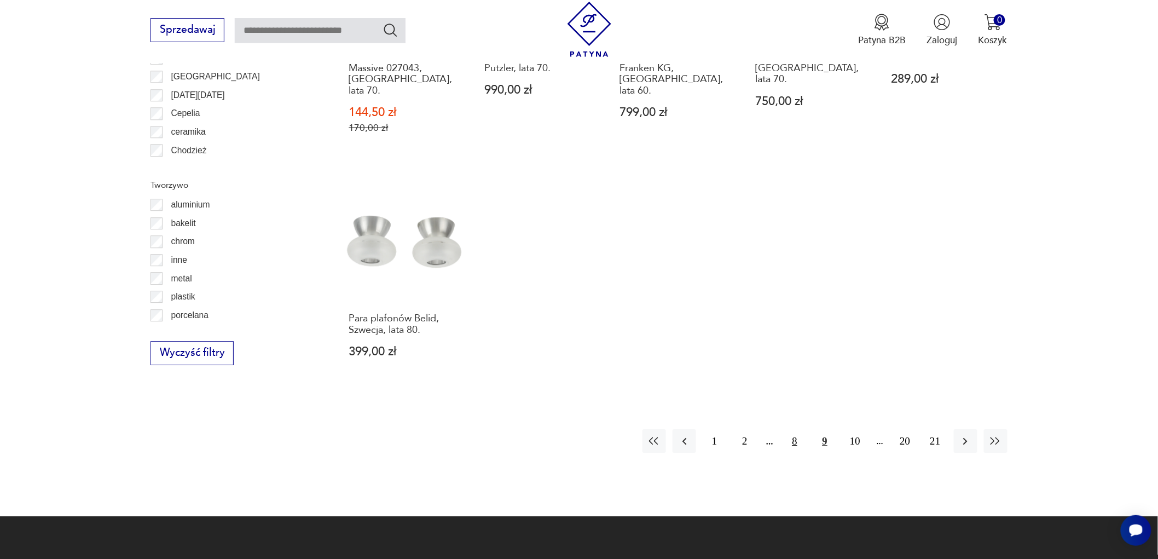
click at [794, 429] on button "8" at bounding box center [795, 441] width 24 height 24
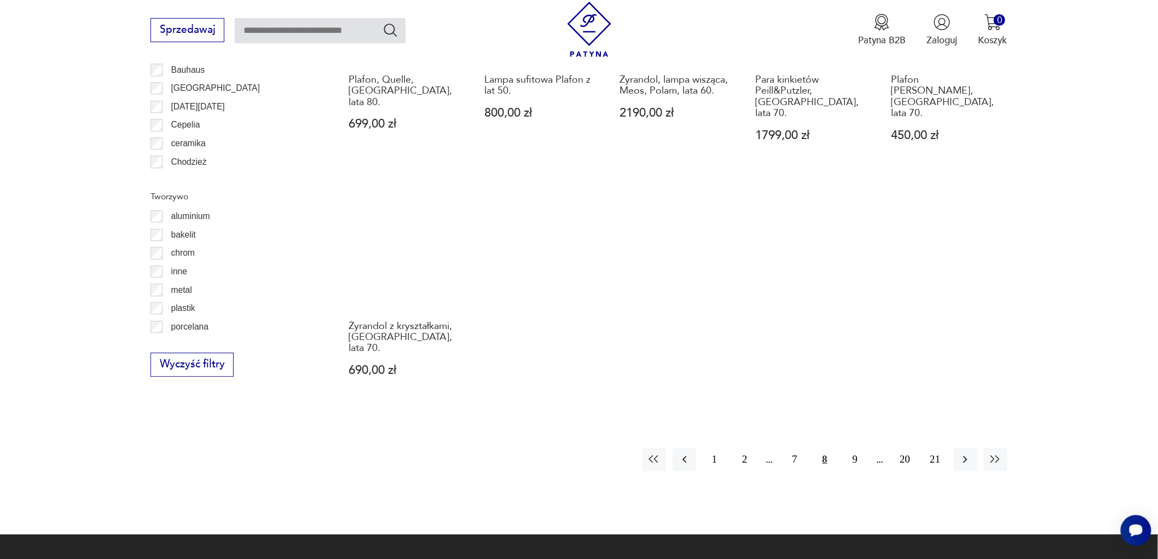
scroll to position [1115, 0]
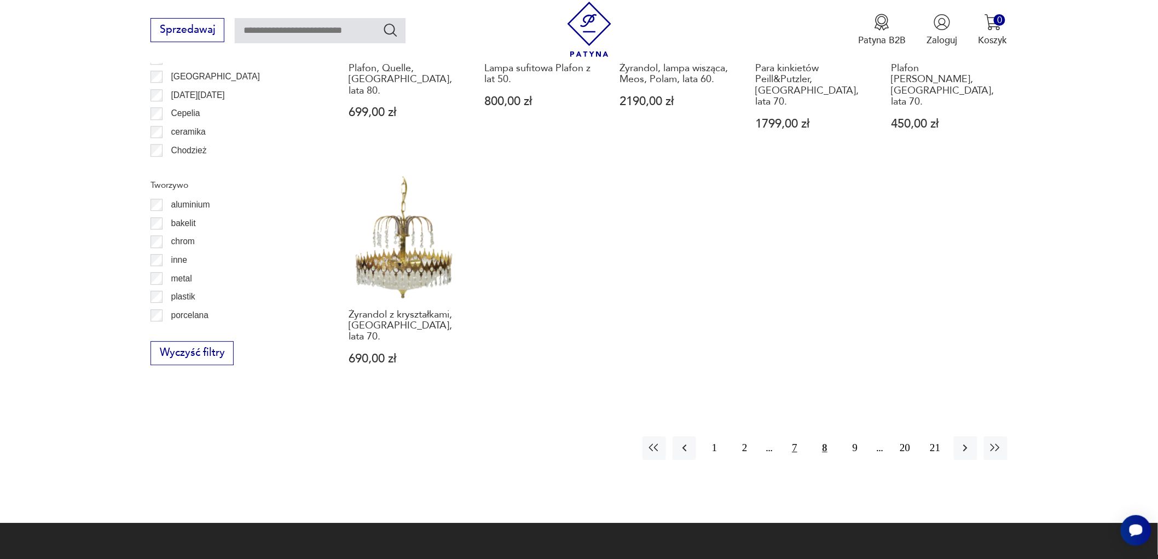
click at [795, 436] on button "7" at bounding box center [795, 448] width 24 height 24
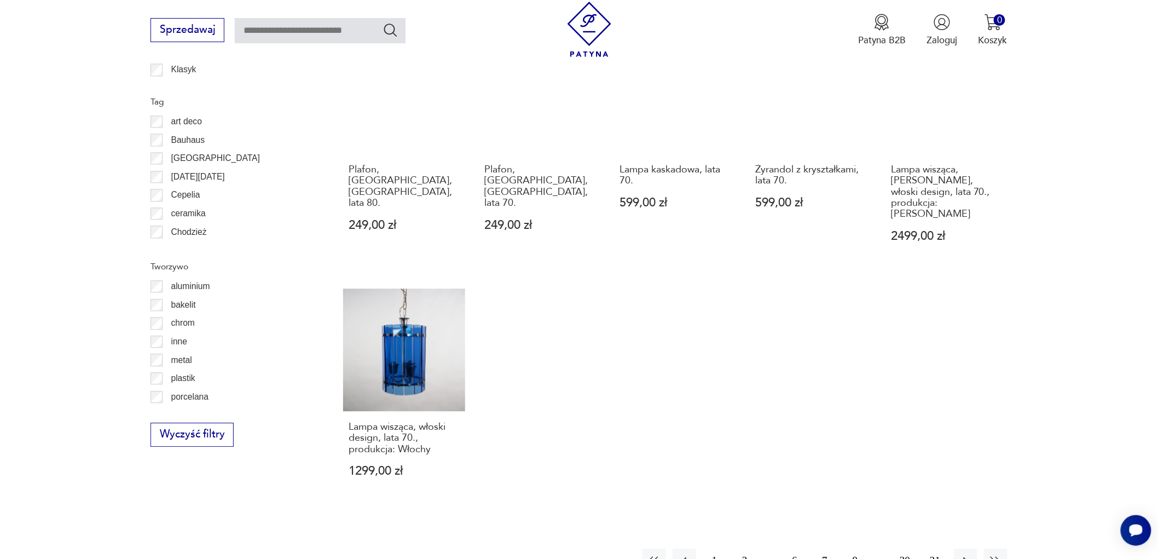
scroll to position [1237, 0]
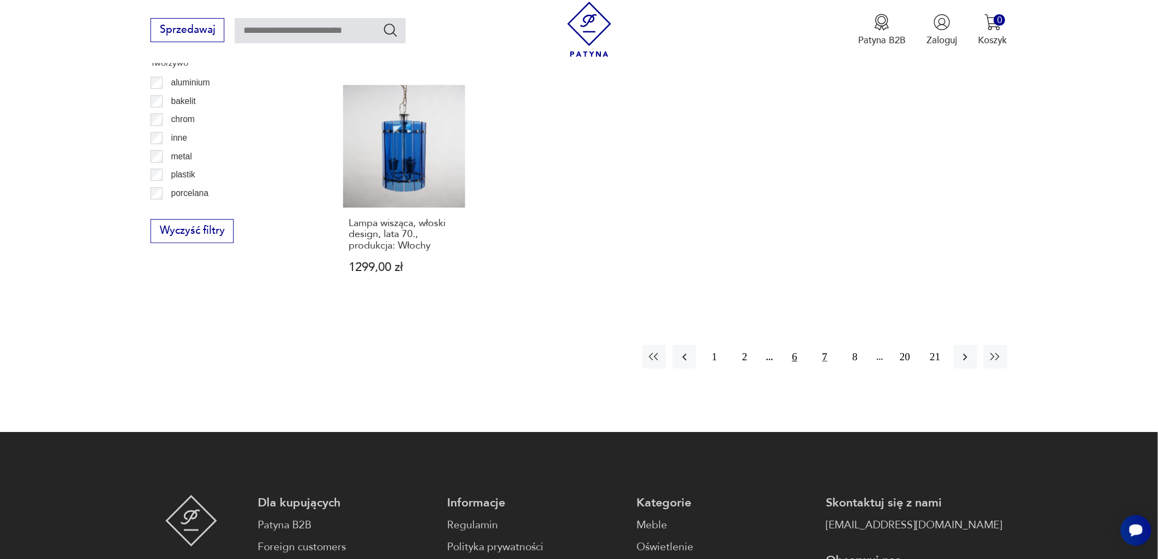
click at [794, 345] on button "6" at bounding box center [795, 357] width 24 height 24
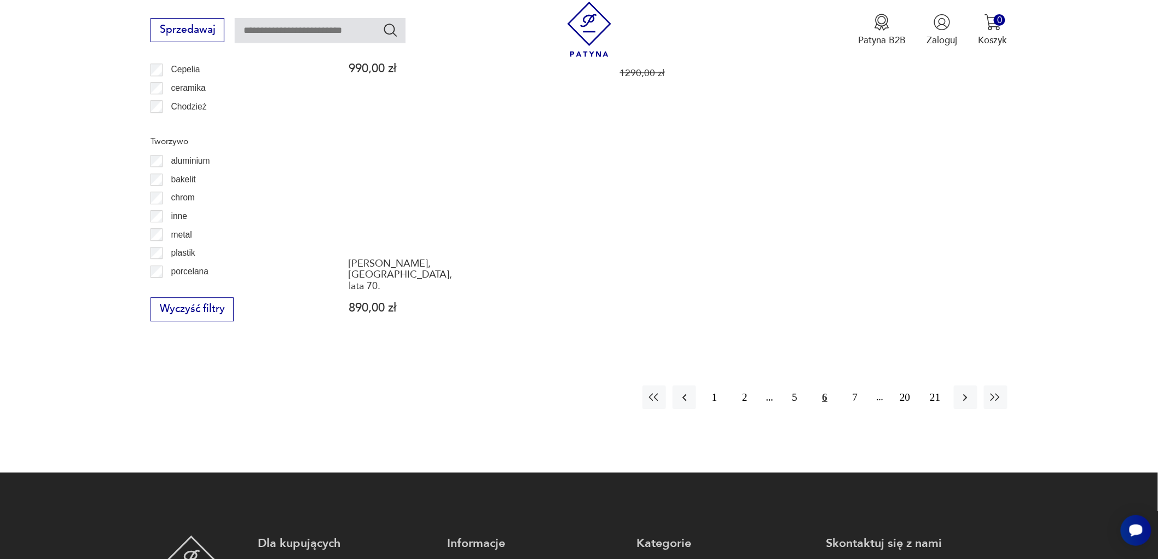
scroll to position [1176, 0]
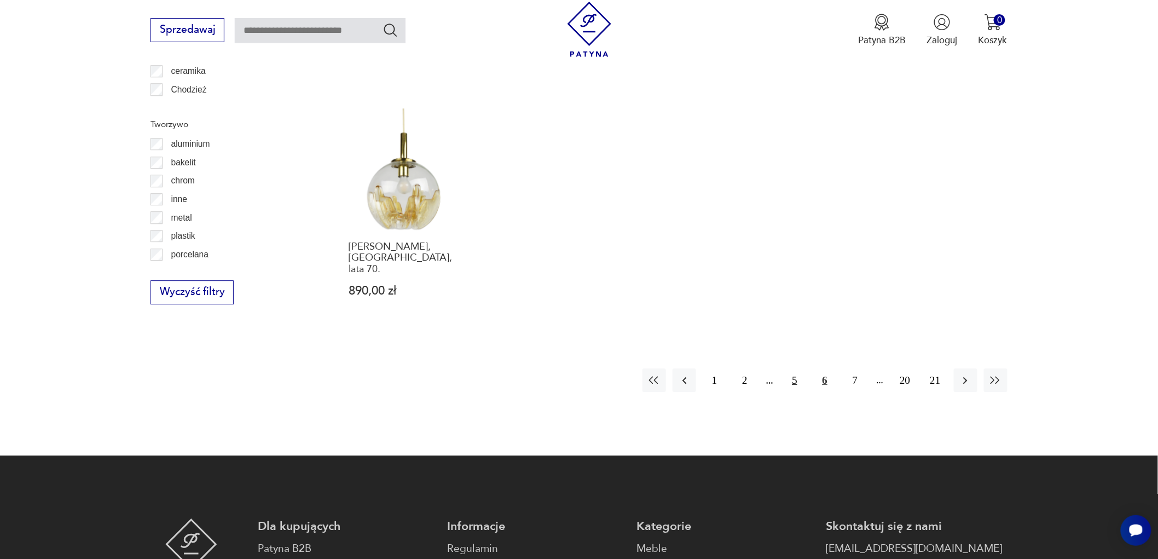
click at [794, 368] on button "5" at bounding box center [795, 380] width 24 height 24
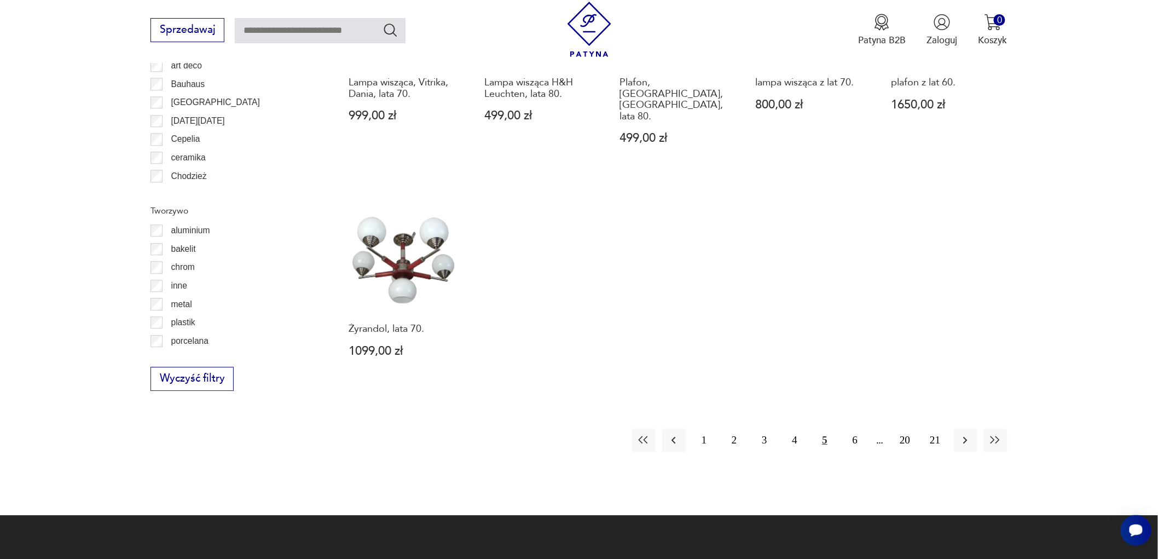
scroll to position [1115, 0]
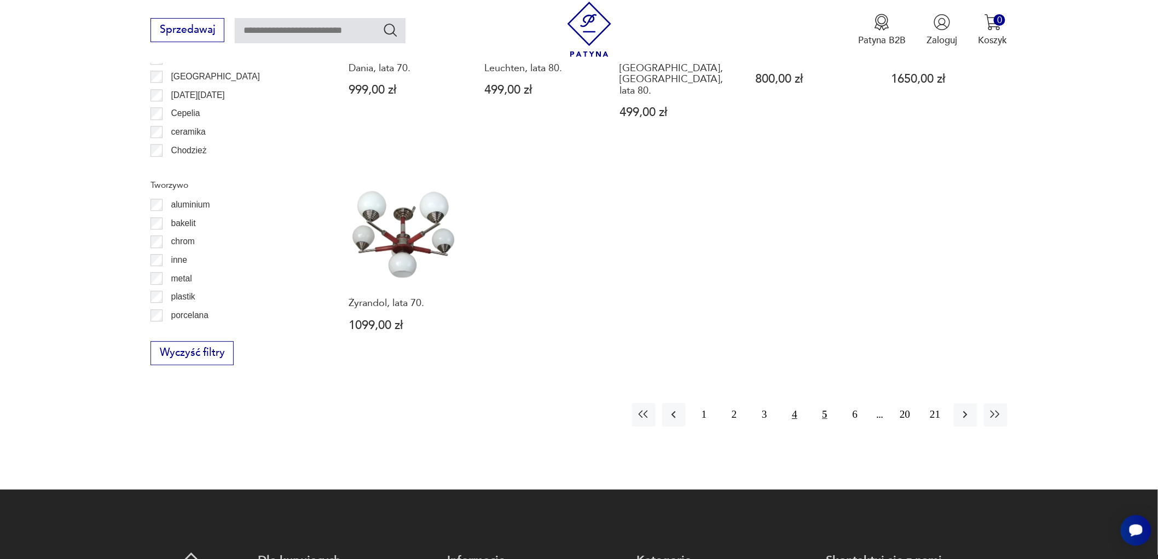
click at [797, 403] on button "4" at bounding box center [795, 415] width 24 height 24
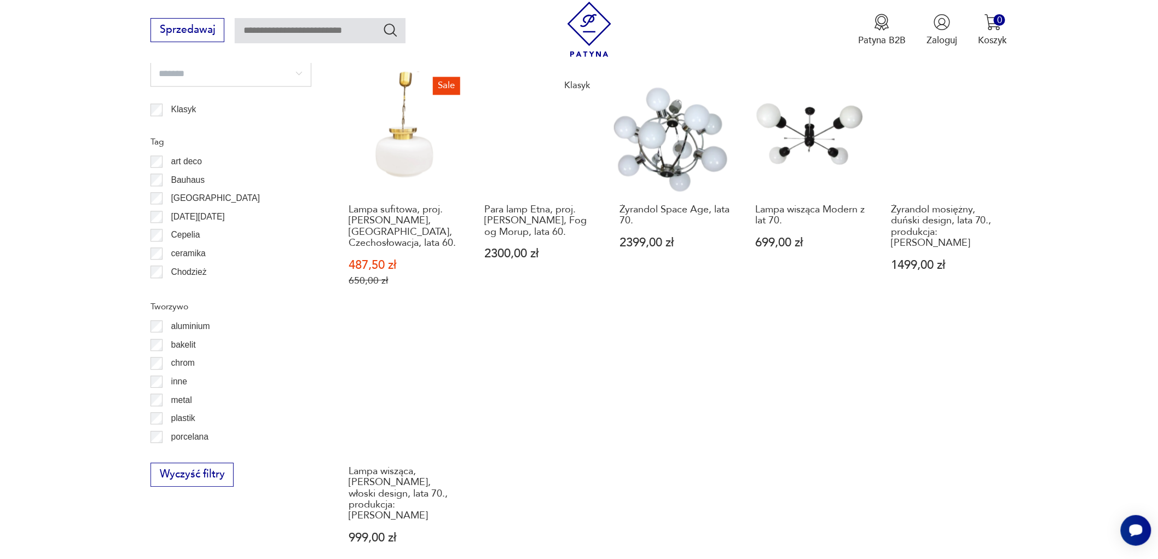
scroll to position [1176, 0]
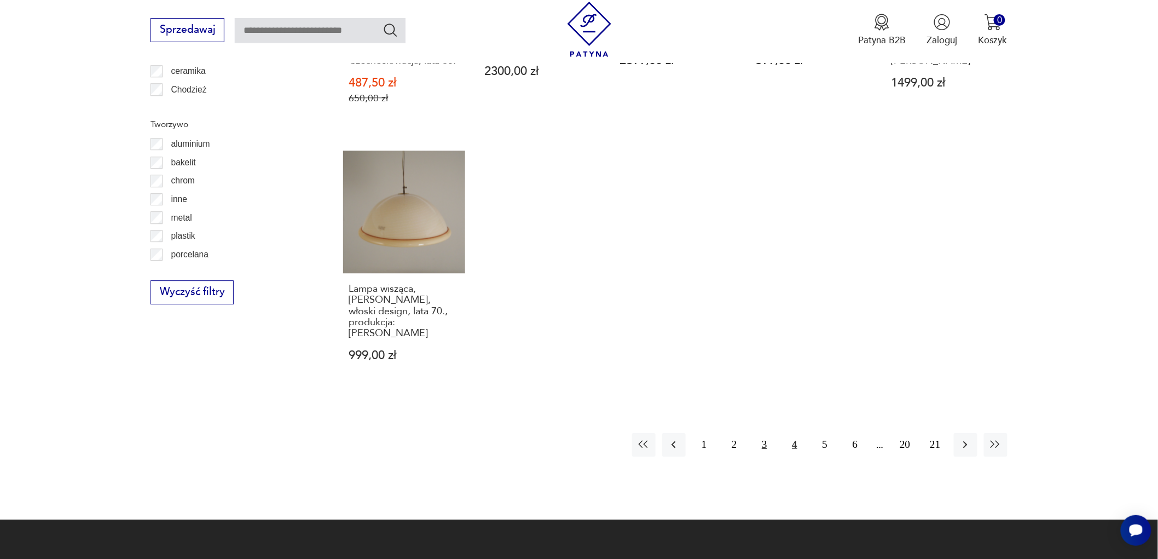
click at [765, 433] on button "3" at bounding box center [765, 445] width 24 height 24
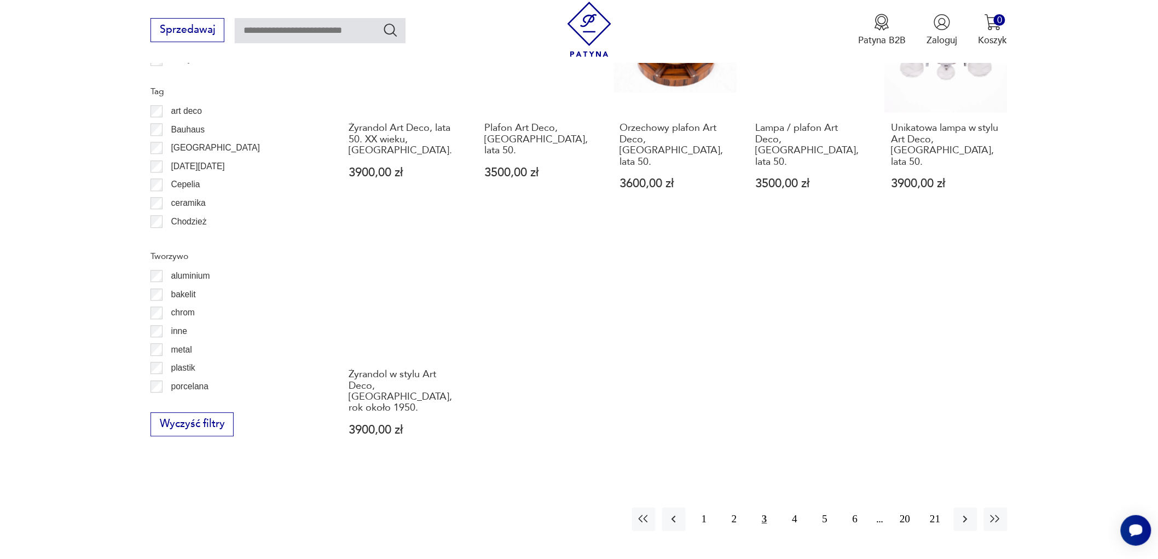
scroll to position [1115, 0]
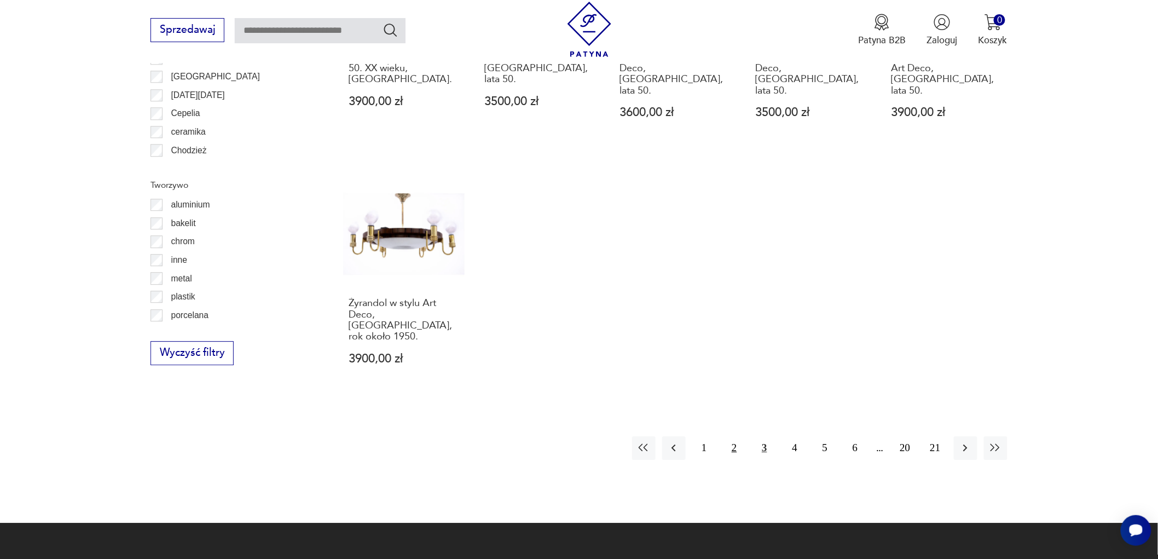
click at [732, 436] on button "2" at bounding box center [735, 448] width 24 height 24
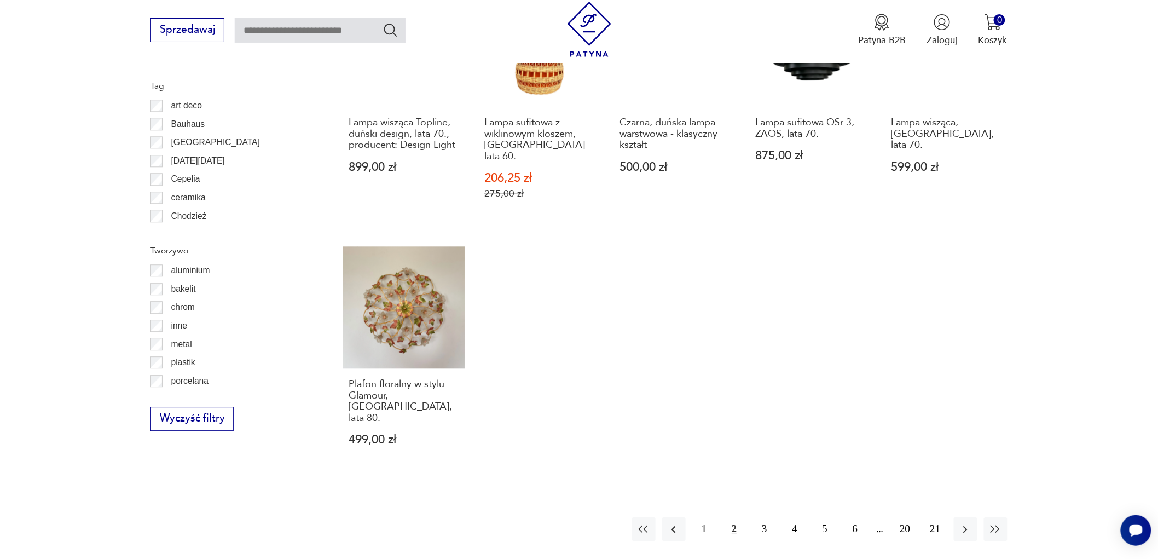
scroll to position [1054, 0]
